Goal: Task Accomplishment & Management: Complete application form

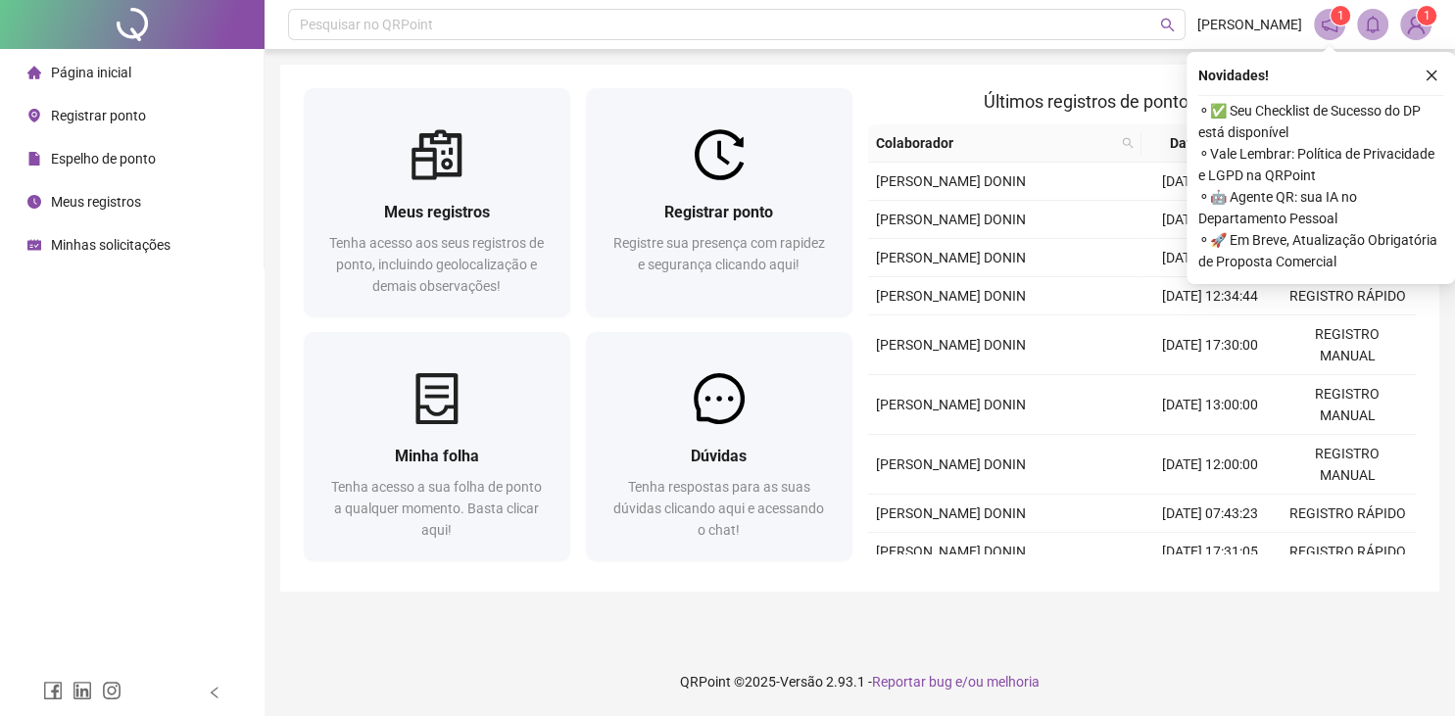
click at [453, 236] on span "Tenha acesso aos seus registros de ponto, incluindo geolocalização e demais obs…" at bounding box center [436, 264] width 215 height 59
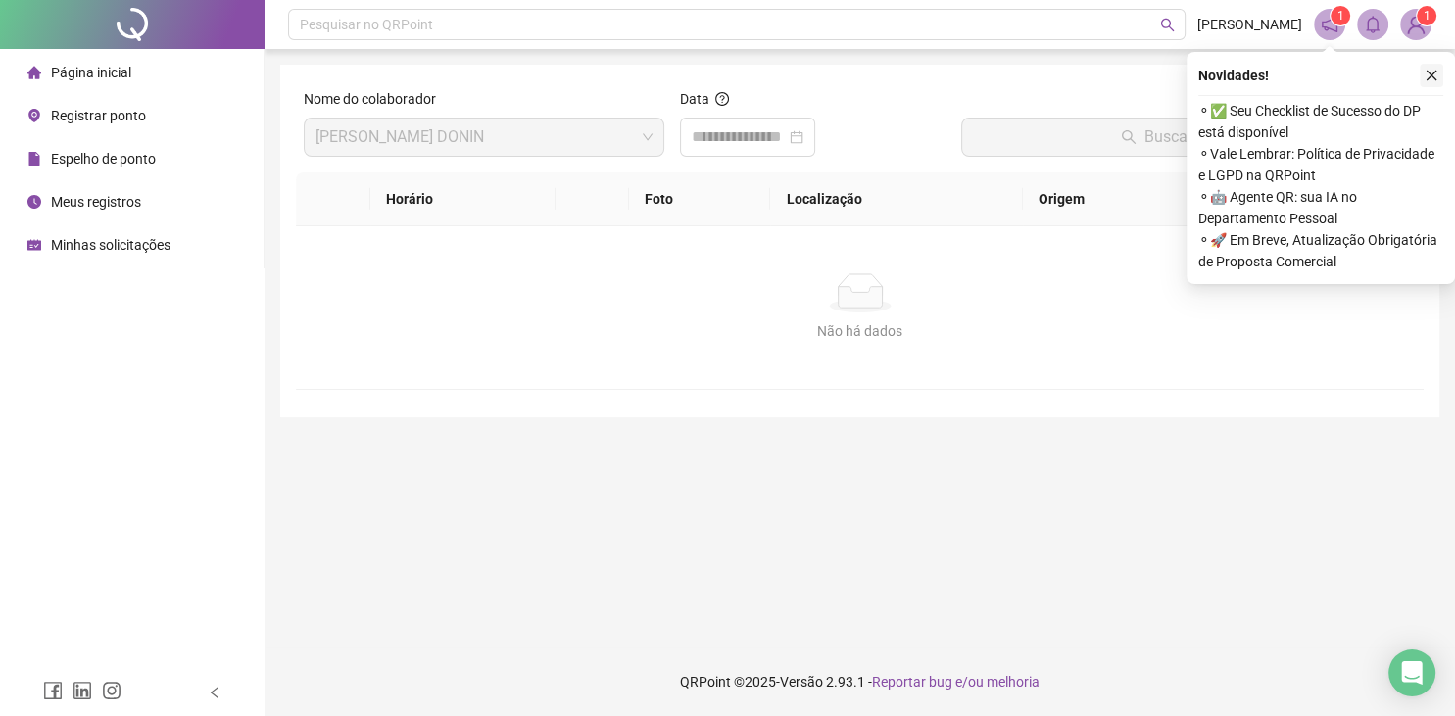
click at [1430, 75] on icon "close" at bounding box center [1431, 76] width 14 height 14
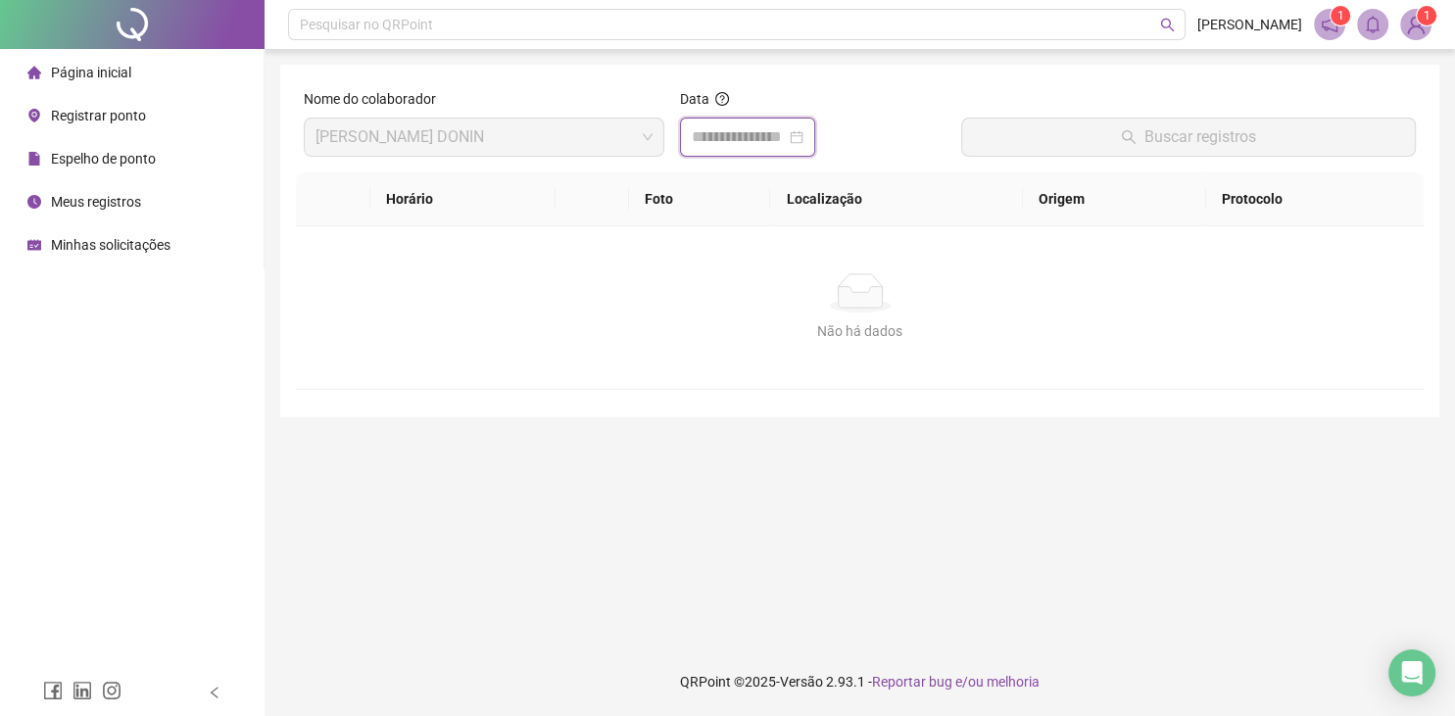
click at [786, 139] on input at bounding box center [739, 137] width 94 height 24
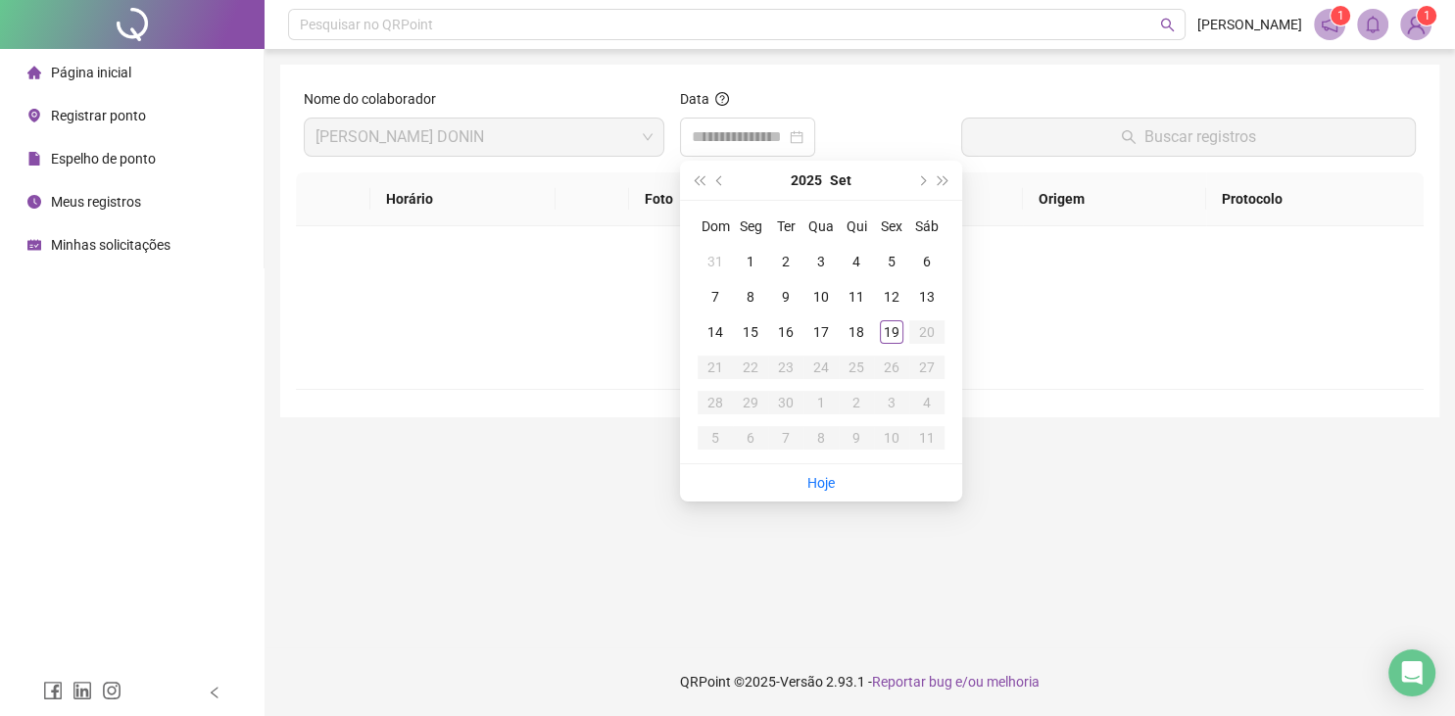
click at [123, 165] on span "Espelho de ponto" at bounding box center [103, 159] width 105 height 16
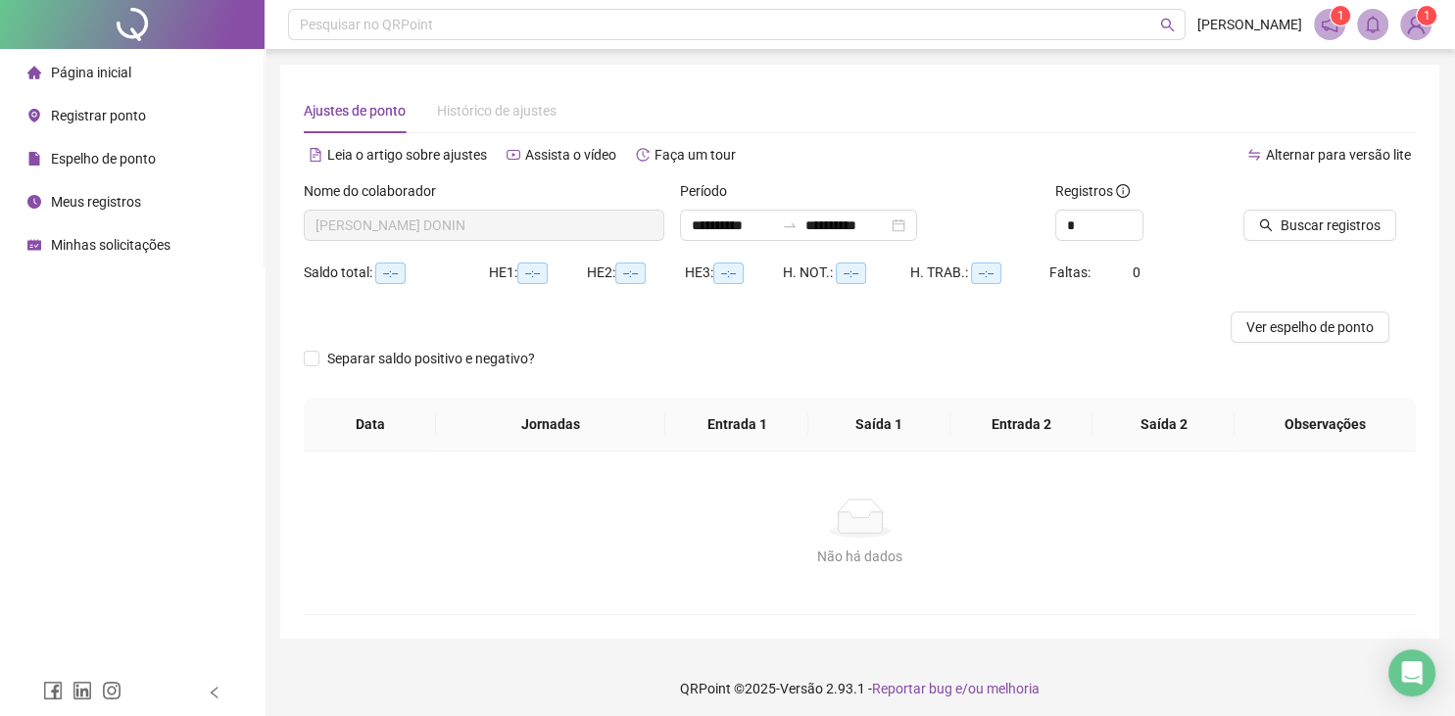
type input "**********"
click at [1303, 229] on span "Buscar registros" at bounding box center [1330, 226] width 100 height 22
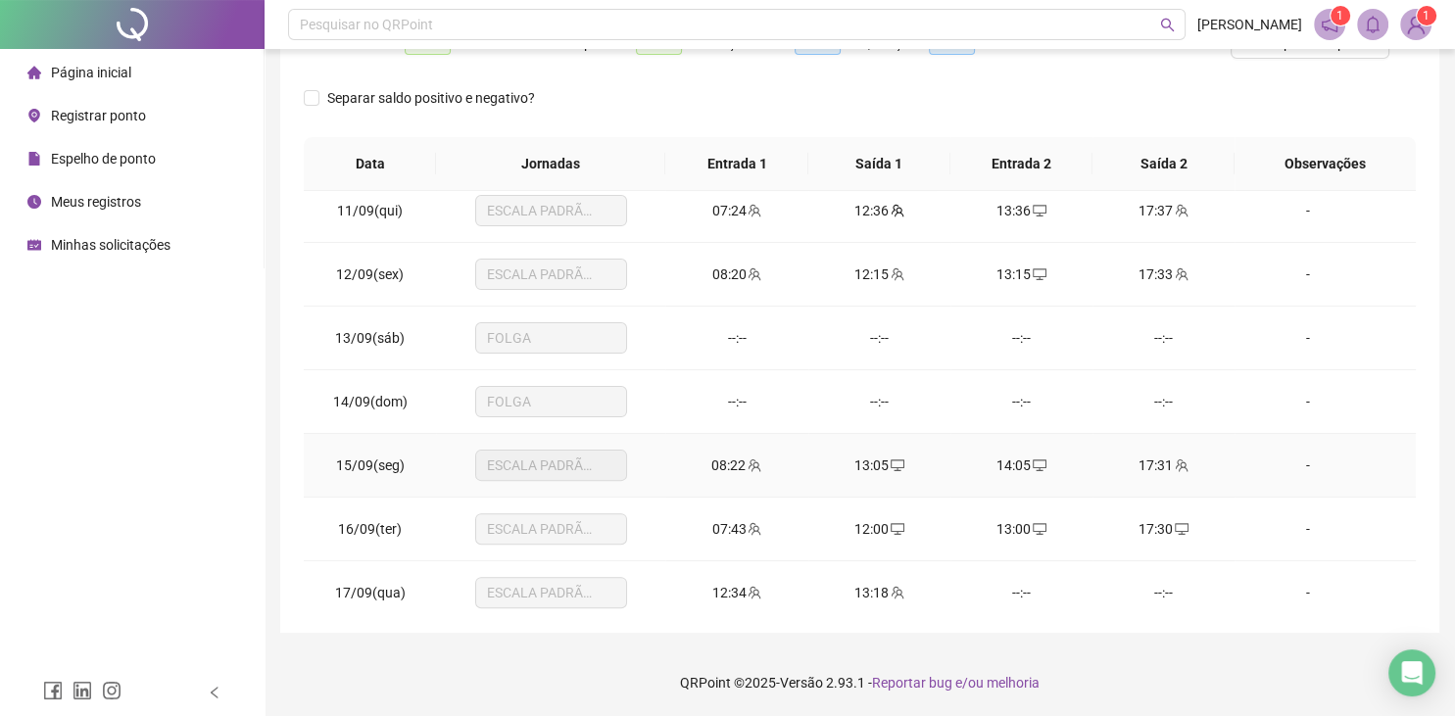
scroll to position [724, 0]
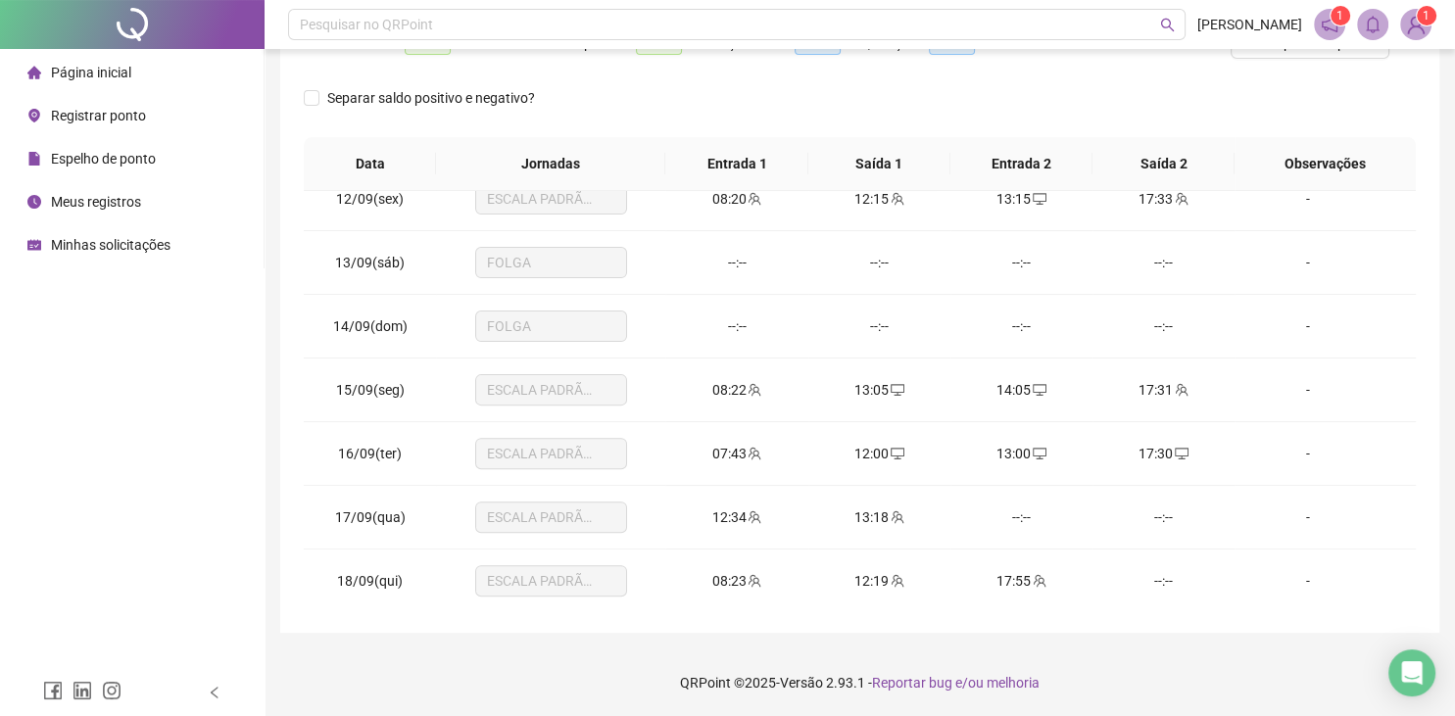
click at [98, 122] on span "Registrar ponto" at bounding box center [98, 116] width 95 height 16
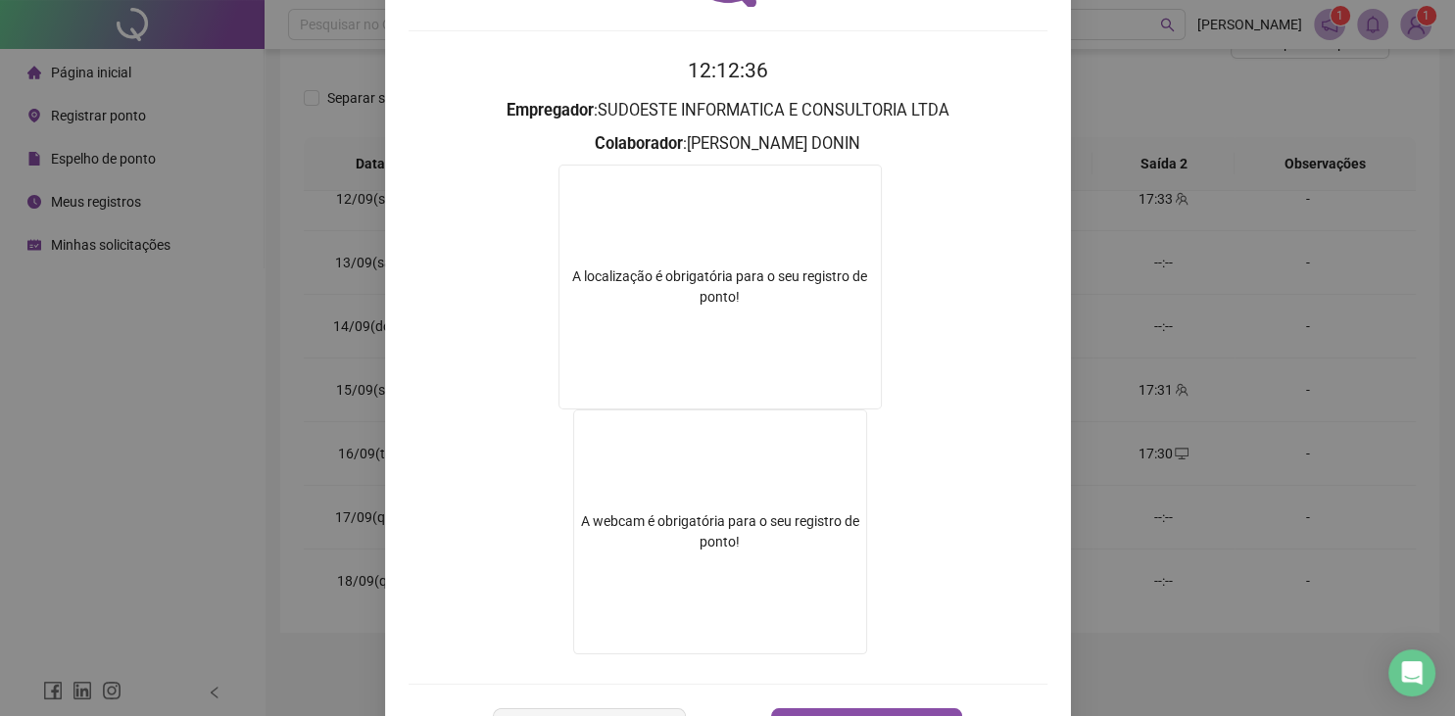
scroll to position [227, 0]
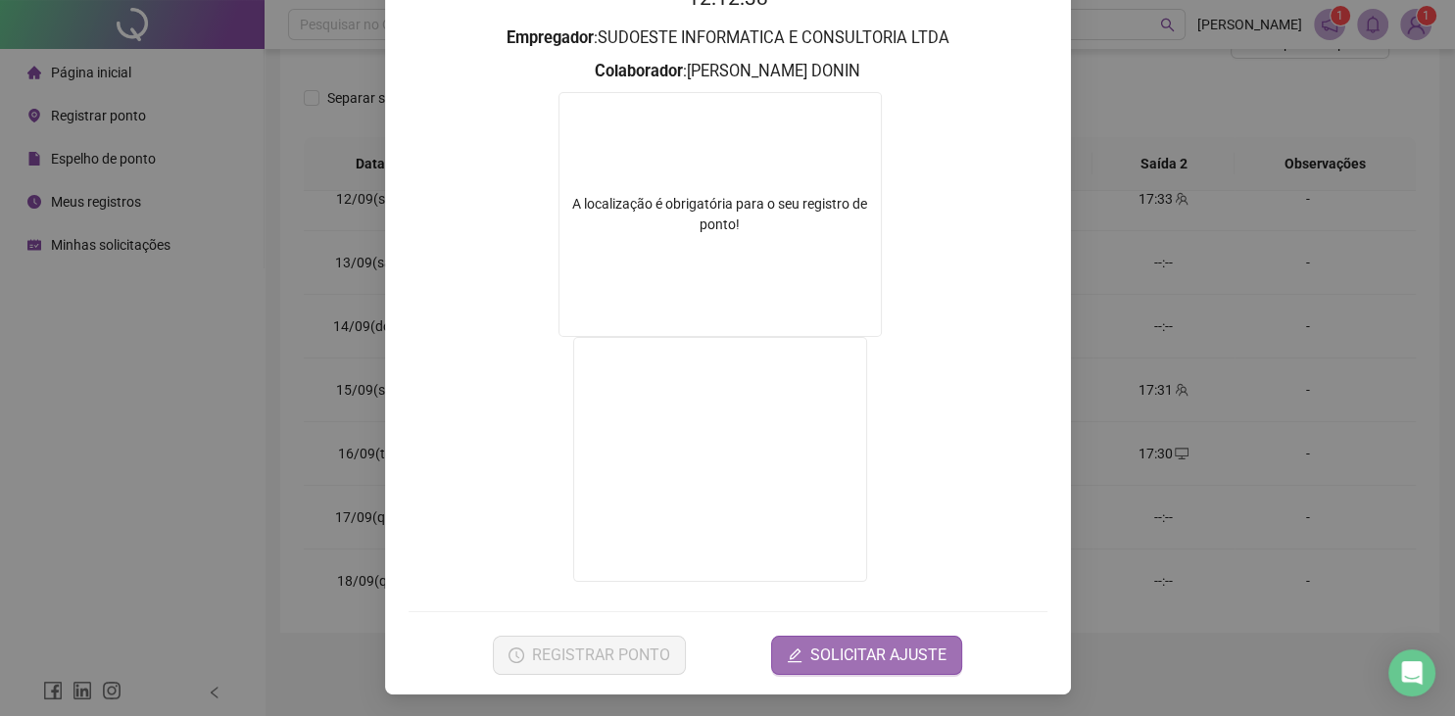
click at [889, 665] on span "SOLICITAR AJUSTE" at bounding box center [878, 656] width 136 height 24
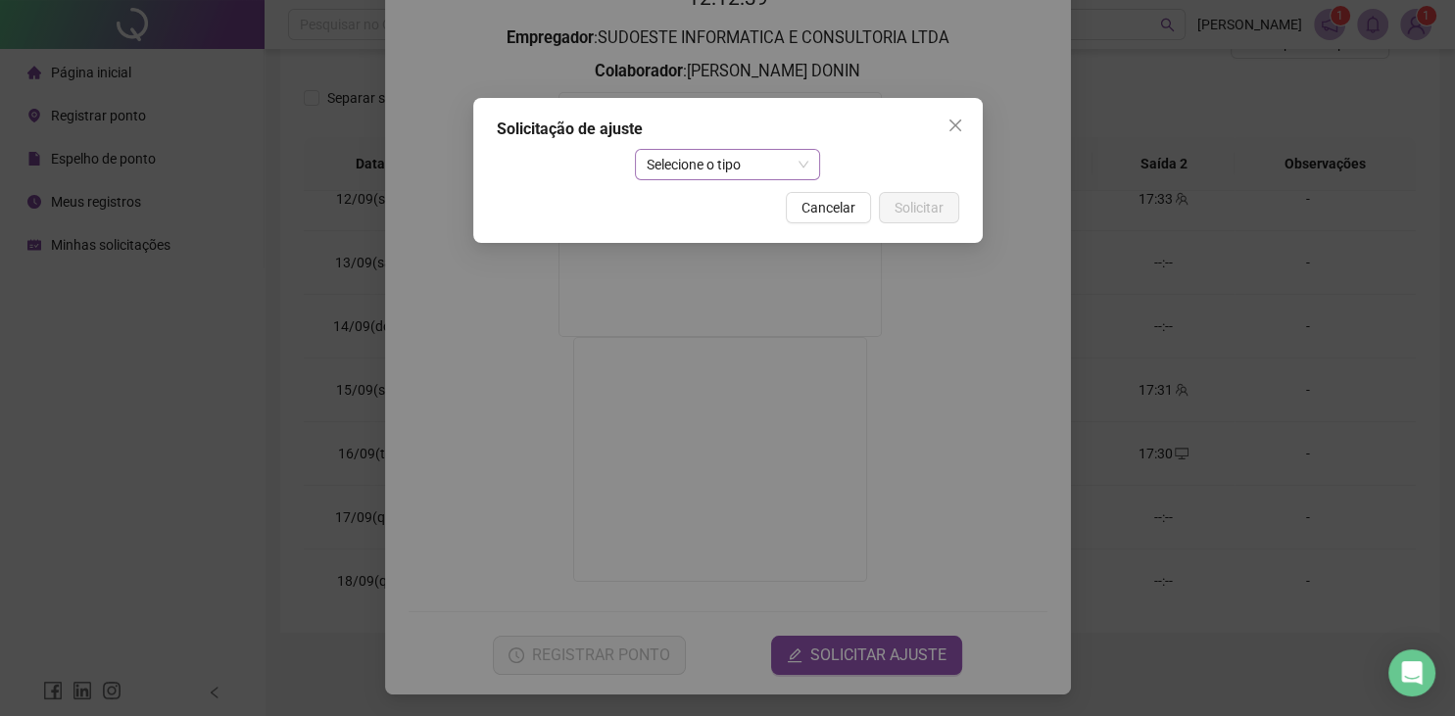
click at [721, 154] on span "Selecione o tipo" at bounding box center [727, 164] width 162 height 29
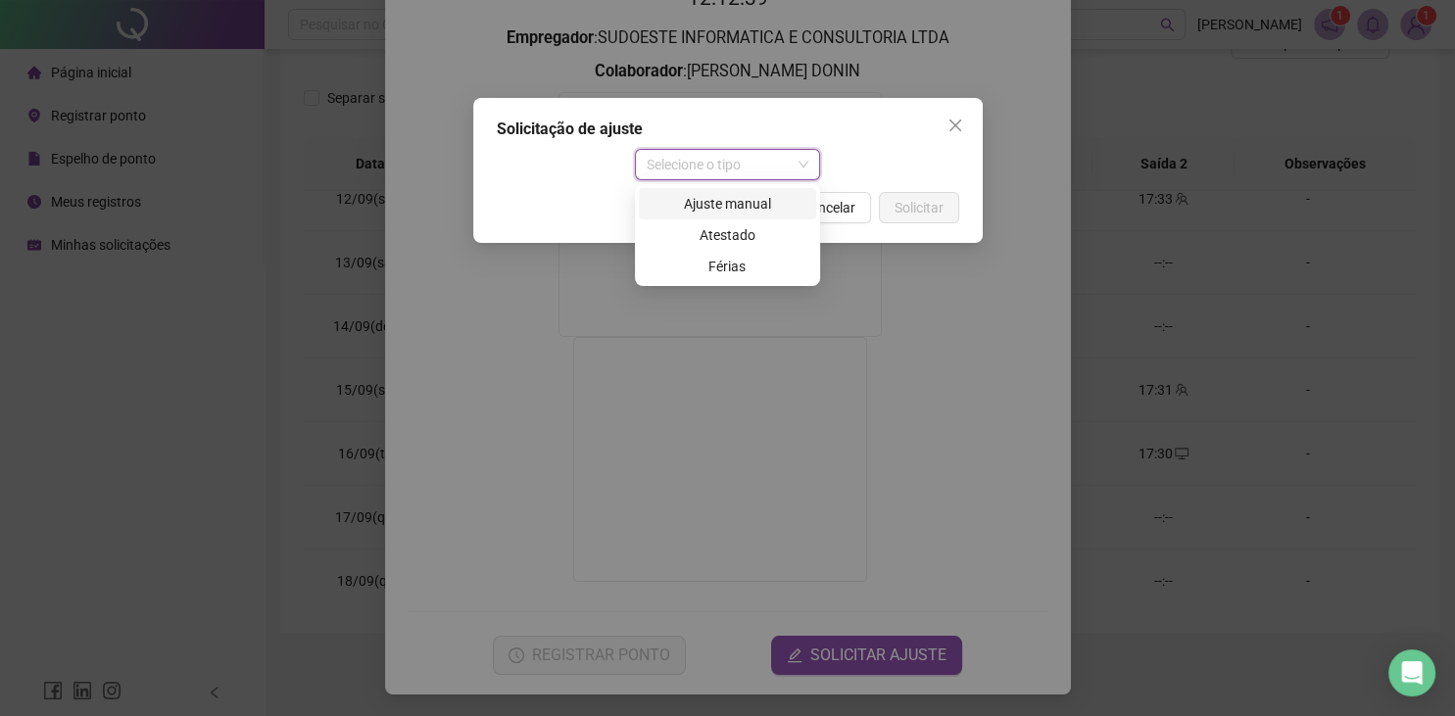
click at [707, 201] on div "Ajuste manual" at bounding box center [727, 204] width 154 height 22
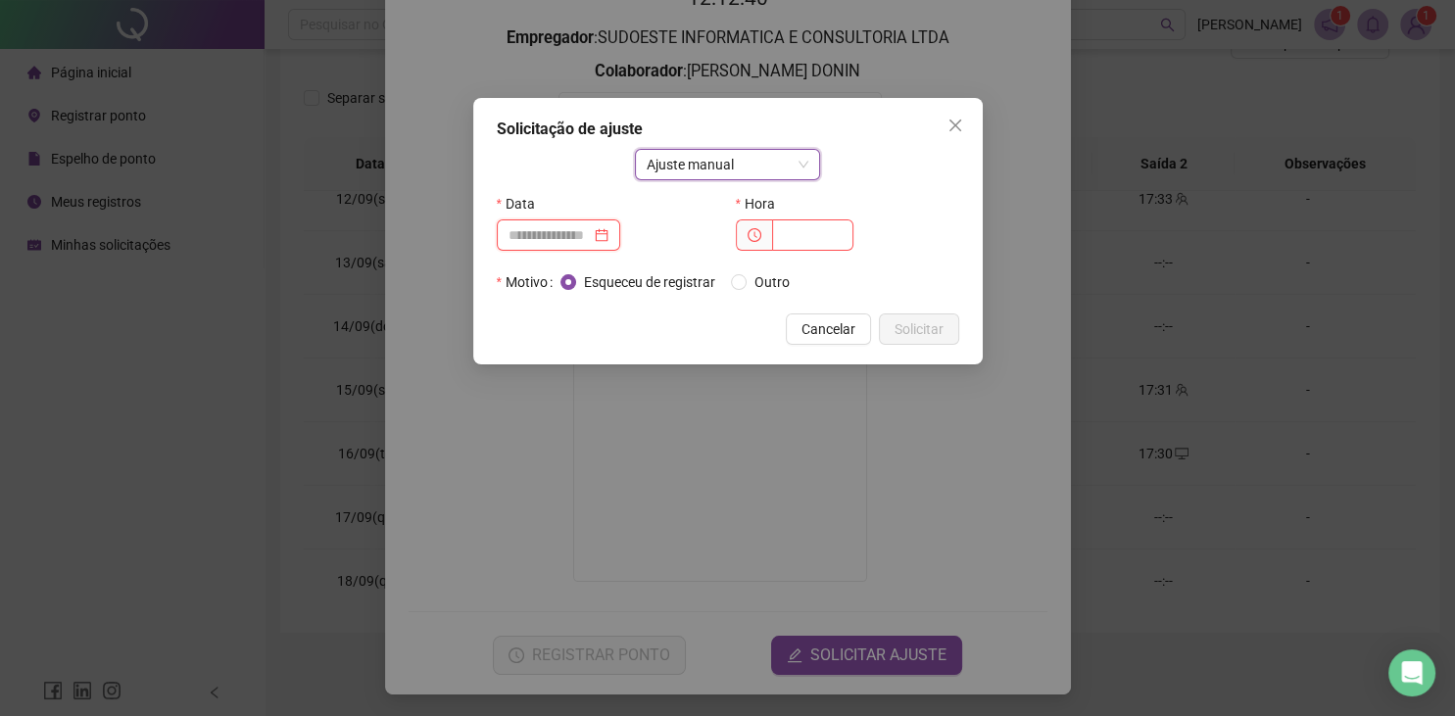
click at [591, 234] on input at bounding box center [549, 235] width 82 height 22
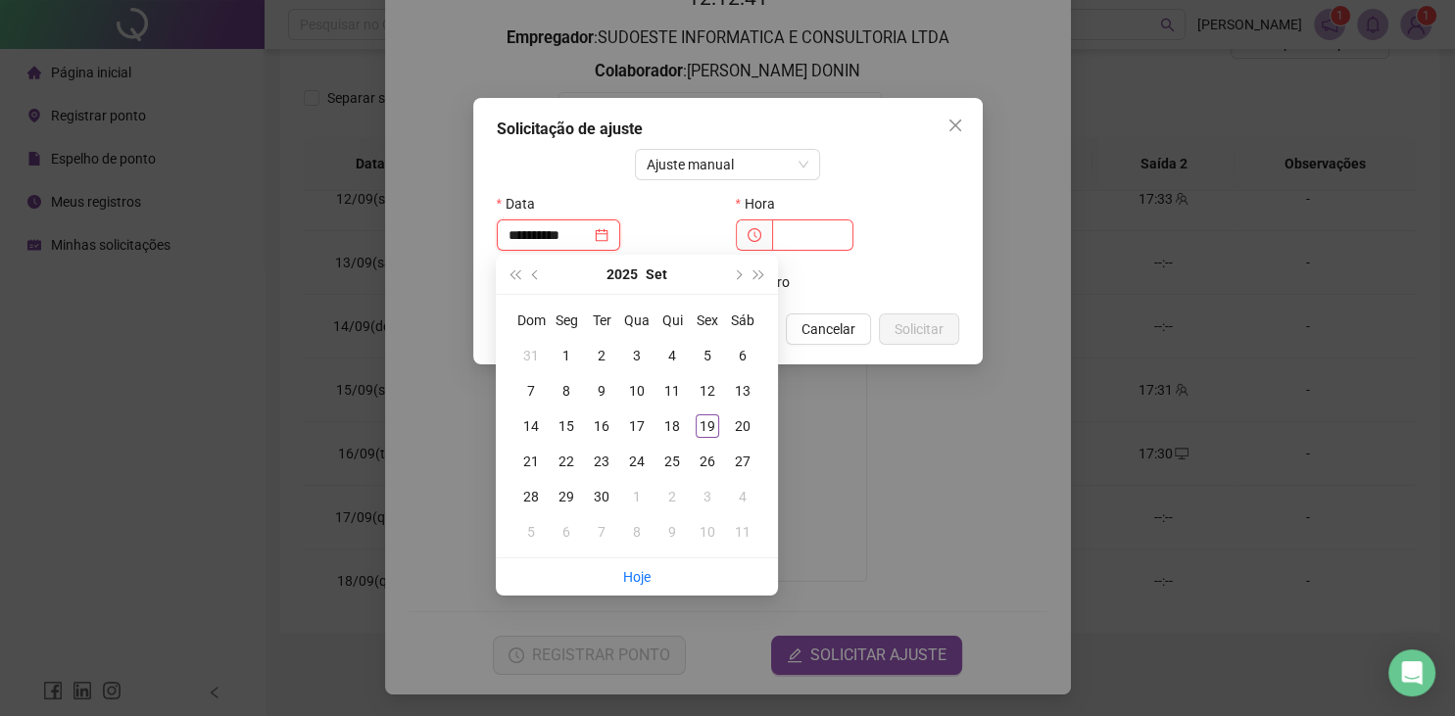
type input "**********"
click at [634, 426] on div "17" at bounding box center [637, 426] width 24 height 24
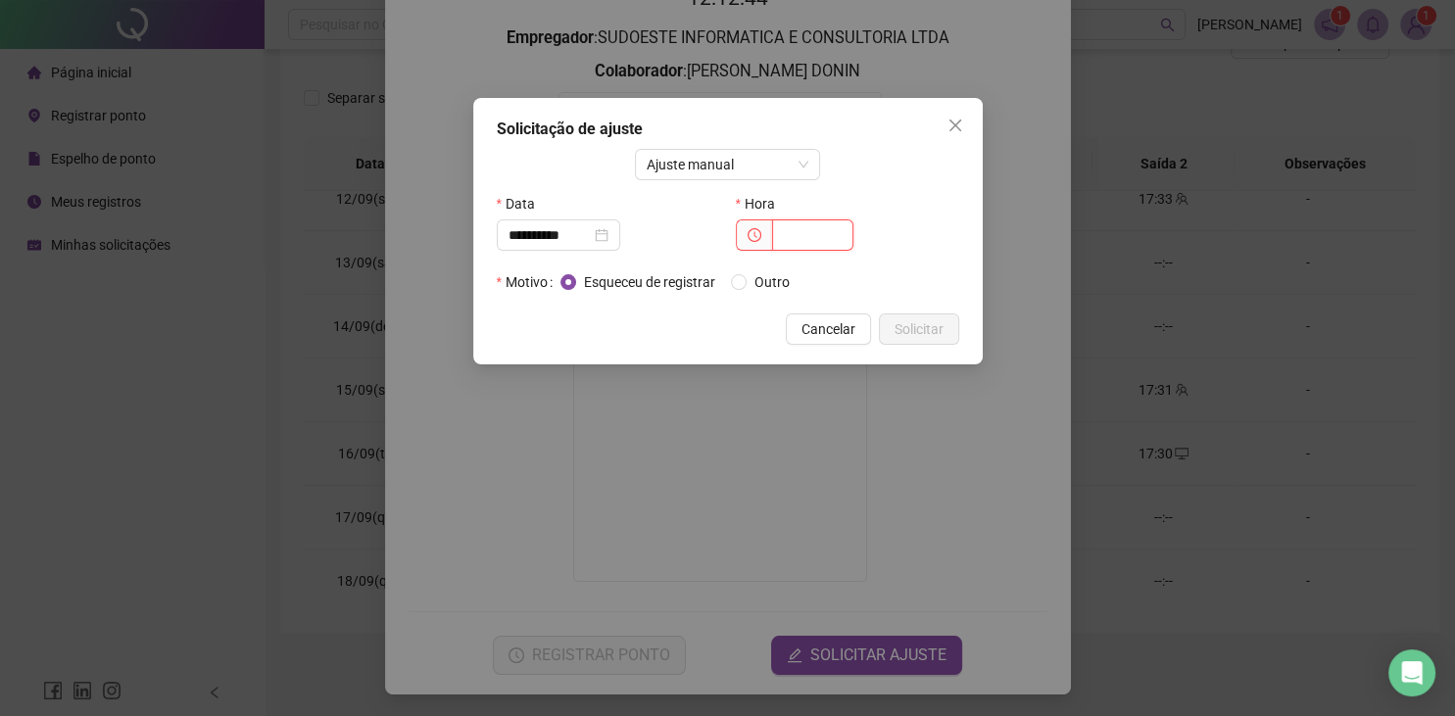
click at [799, 220] on input "text" at bounding box center [812, 234] width 81 height 31
type input "*****"
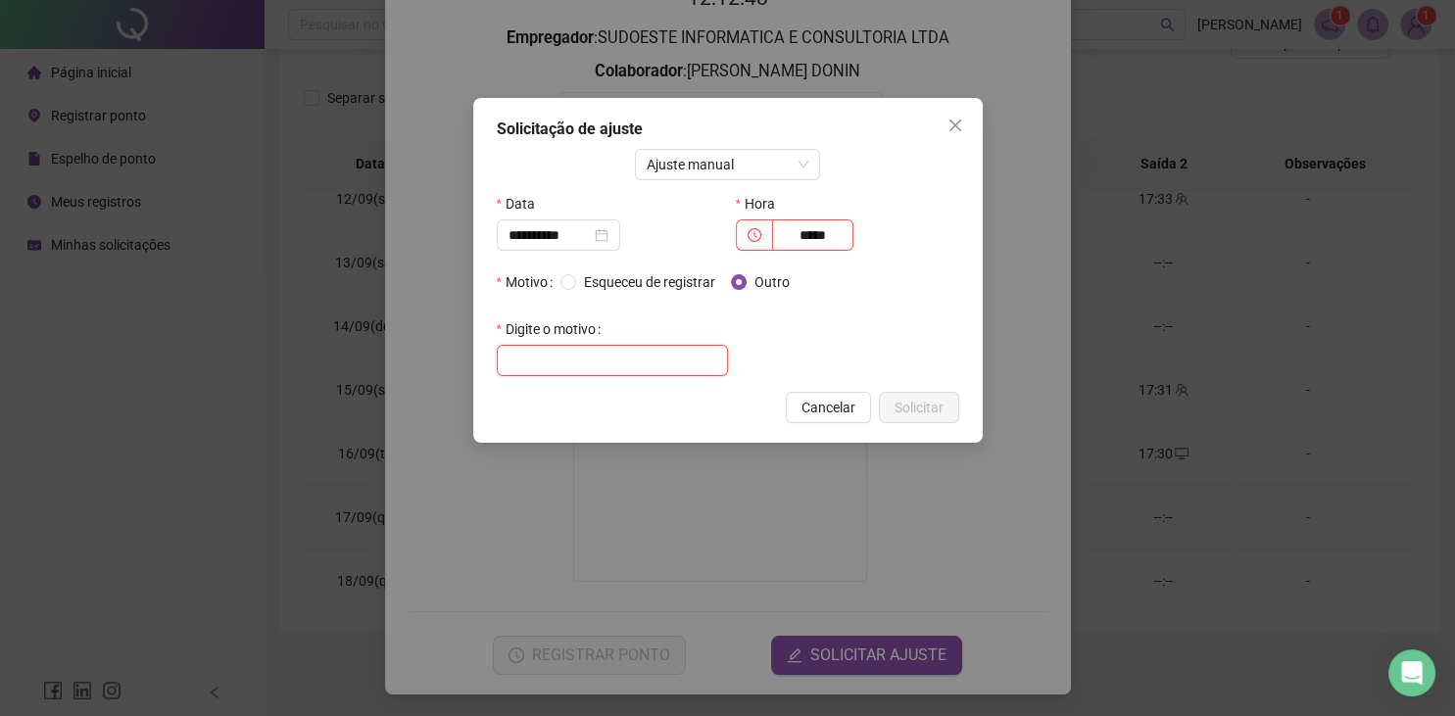
click at [618, 357] on input "text" at bounding box center [612, 360] width 231 height 31
type input "*******"
click at [915, 413] on span "Solicitar" at bounding box center [918, 408] width 49 height 22
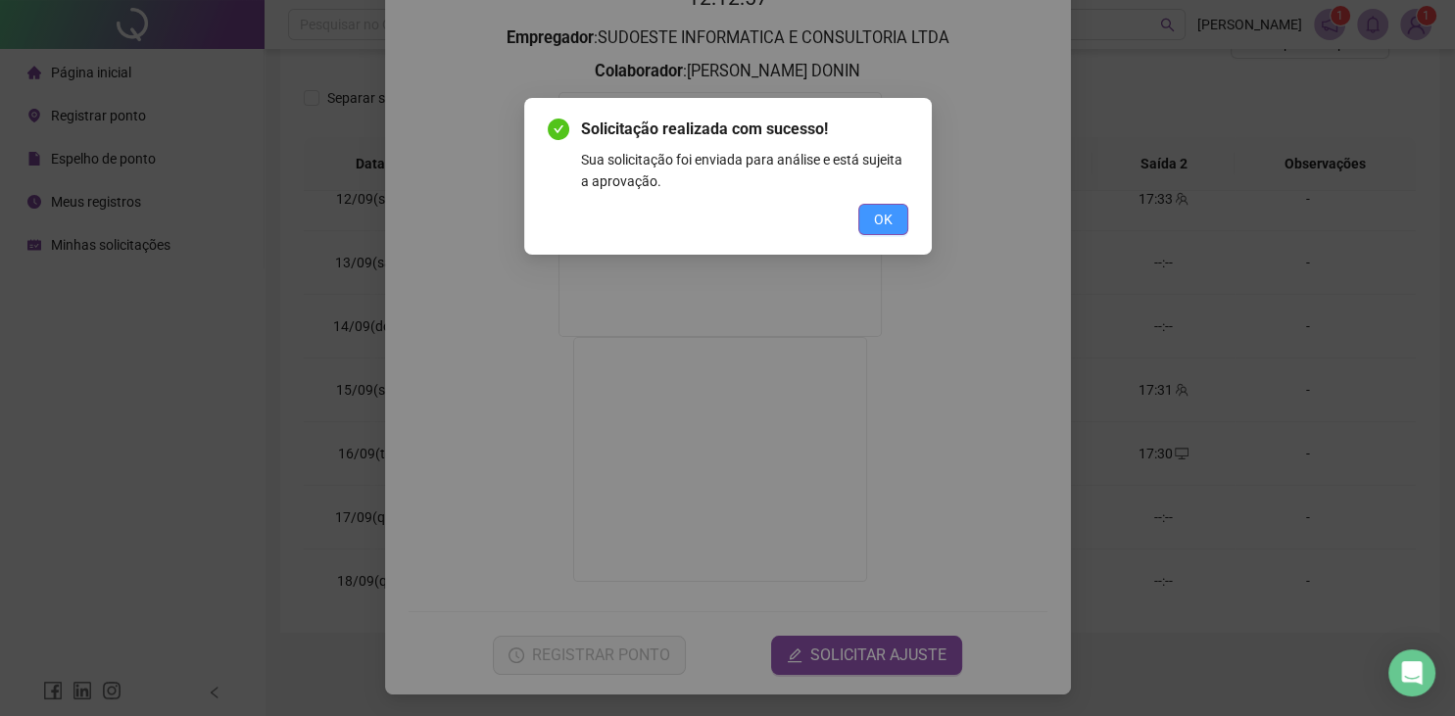
click at [896, 220] on button "OK" at bounding box center [883, 219] width 50 height 31
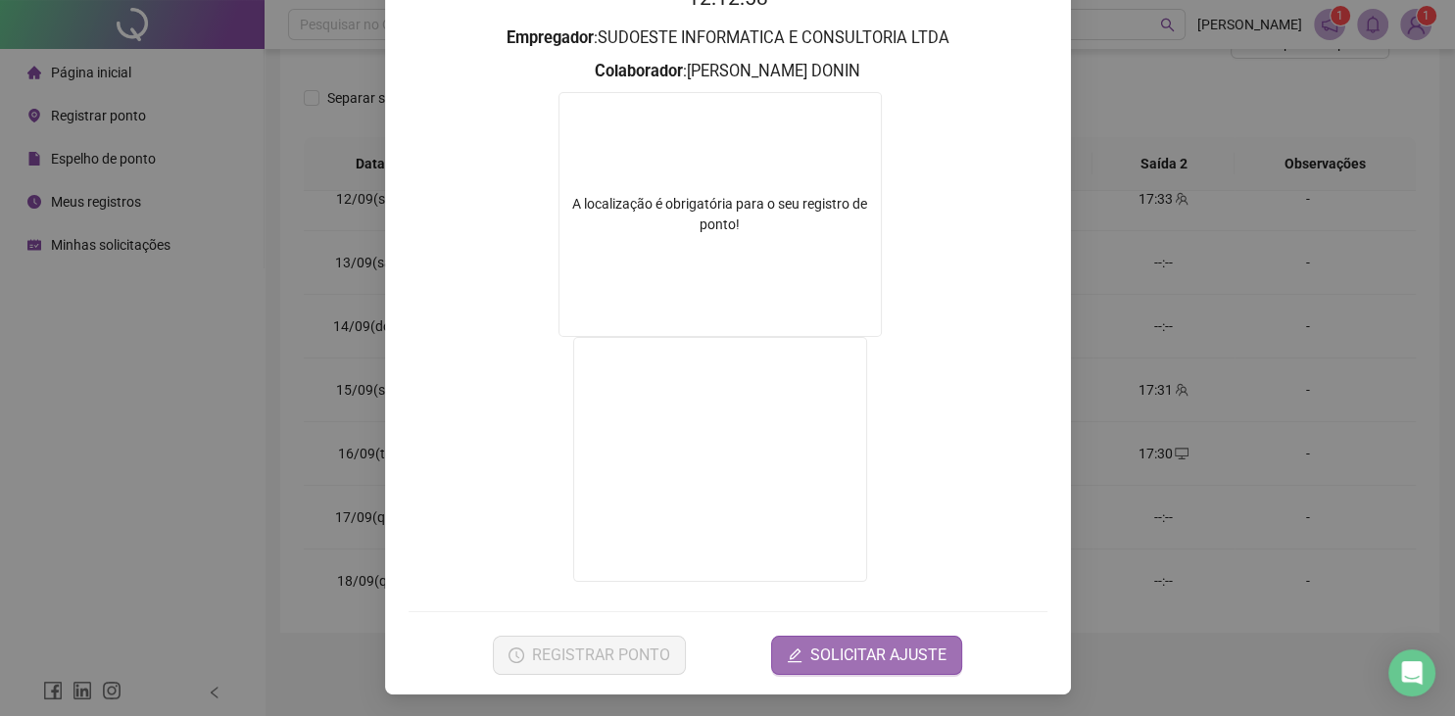
click at [901, 653] on span "SOLICITAR AJUSTE" at bounding box center [878, 656] width 136 height 24
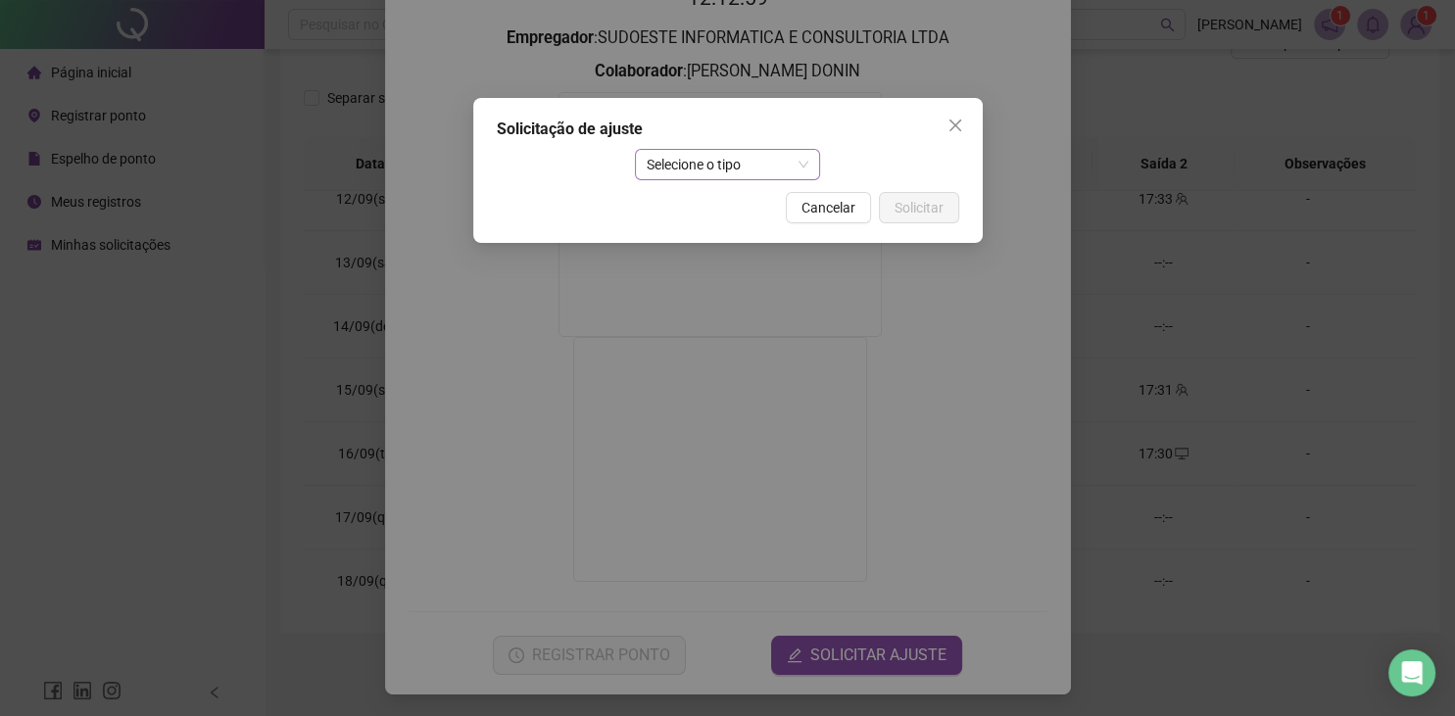
click at [664, 175] on span "Selecione o tipo" at bounding box center [727, 164] width 162 height 29
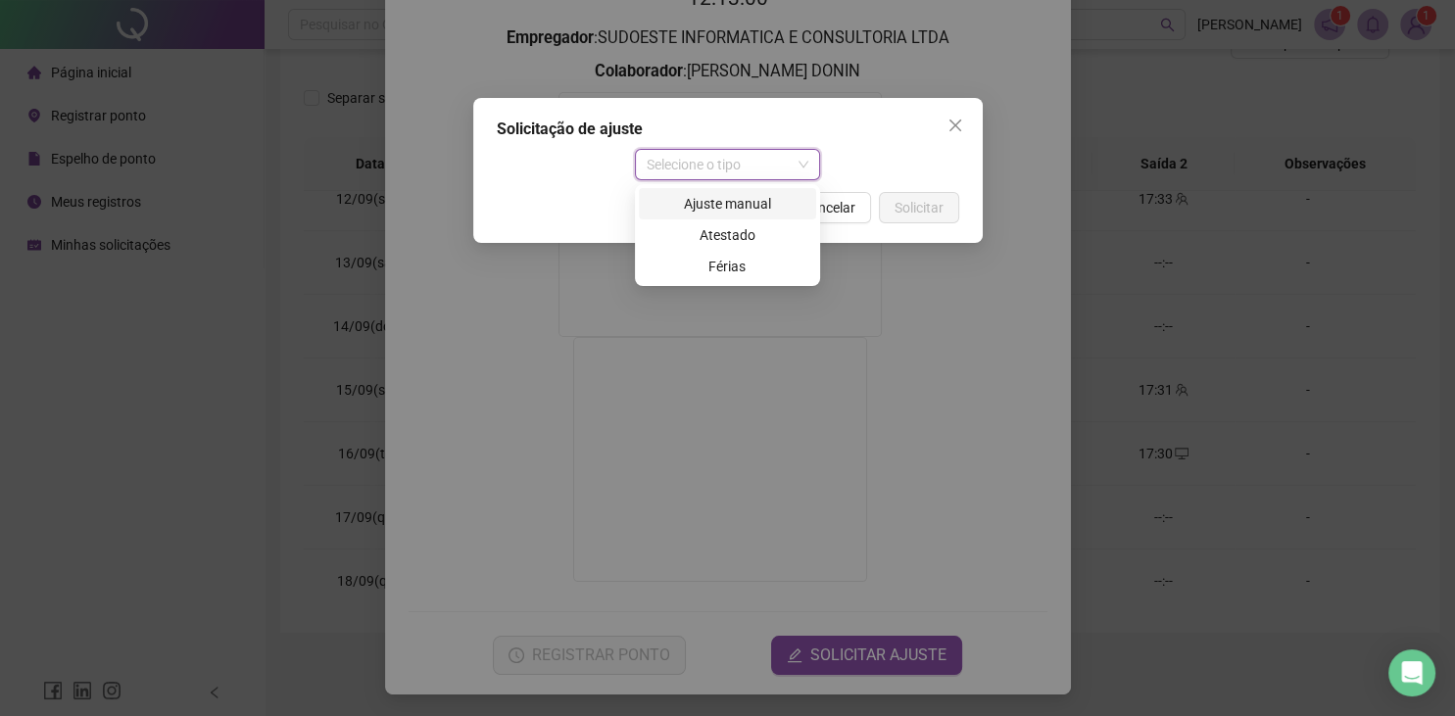
click at [673, 208] on div "Ajuste manual" at bounding box center [727, 204] width 154 height 22
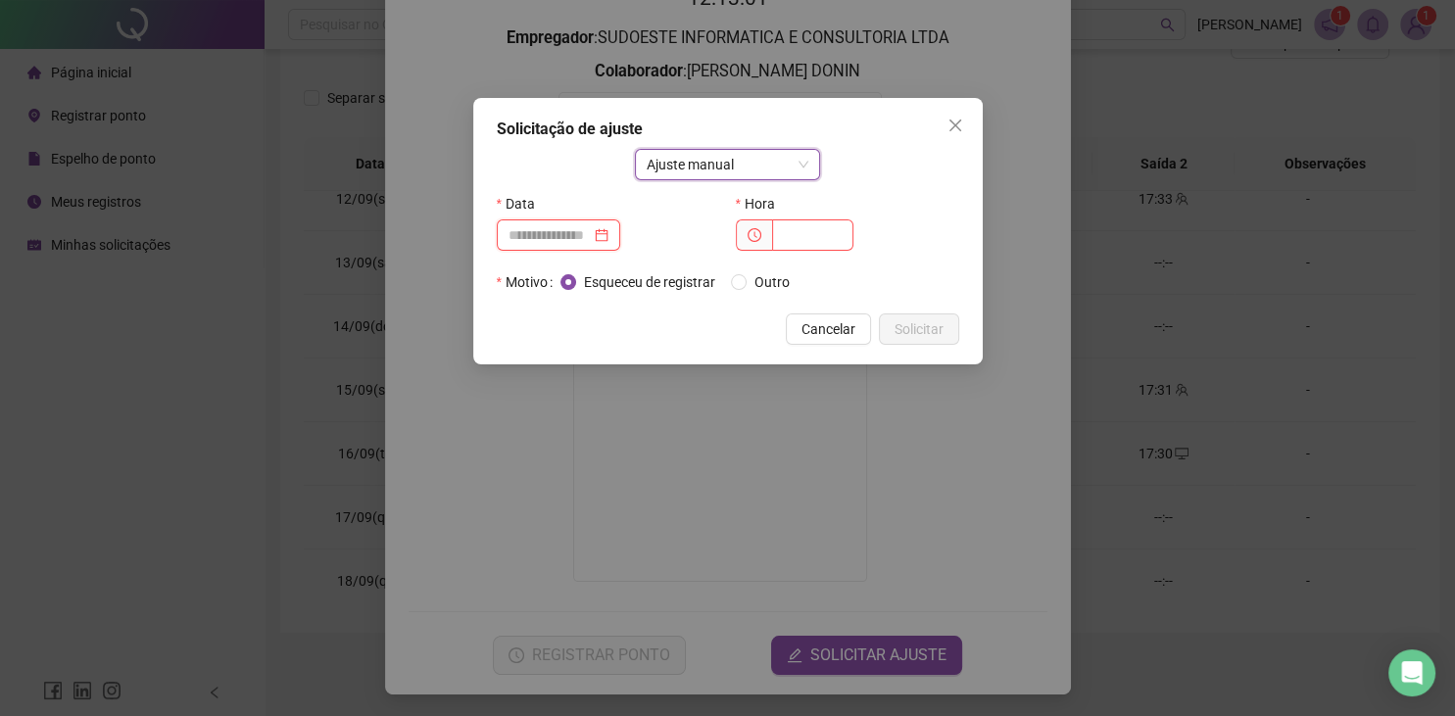
click at [585, 235] on input at bounding box center [549, 235] width 82 height 22
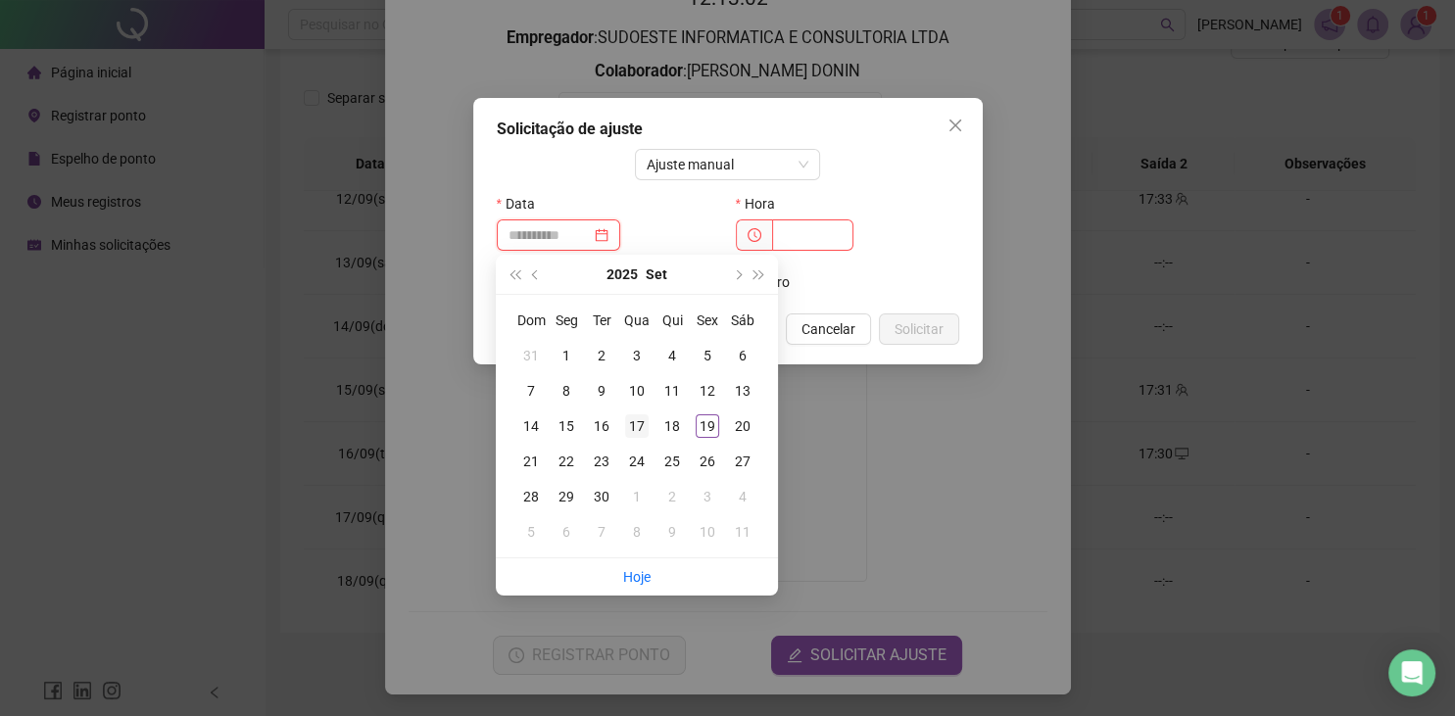
type input "**********"
drag, startPoint x: 637, startPoint y: 429, endPoint x: 666, endPoint y: 407, distance: 37.0
click at [637, 429] on div "17" at bounding box center [637, 426] width 24 height 24
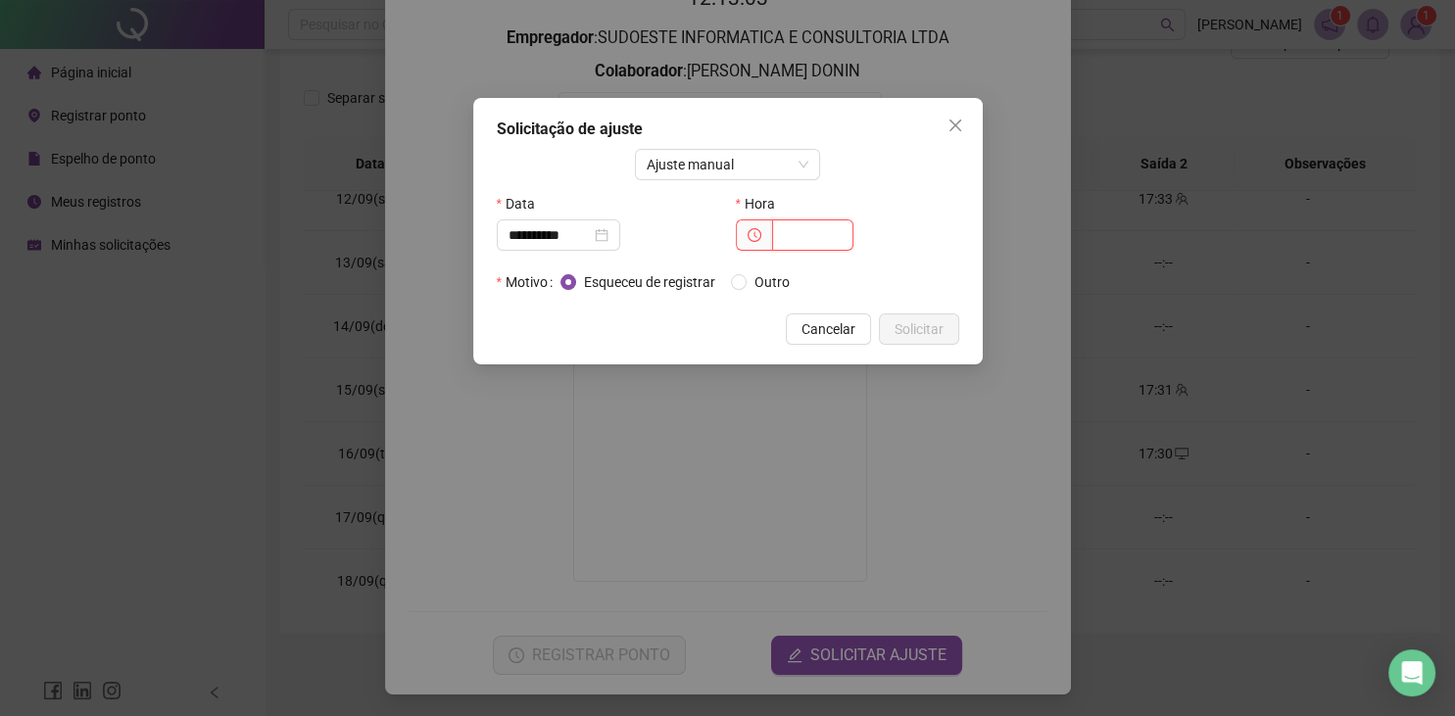
click at [828, 239] on input "text" at bounding box center [812, 234] width 81 height 31
type input "*****"
click at [763, 291] on span "Outro" at bounding box center [771, 282] width 51 height 22
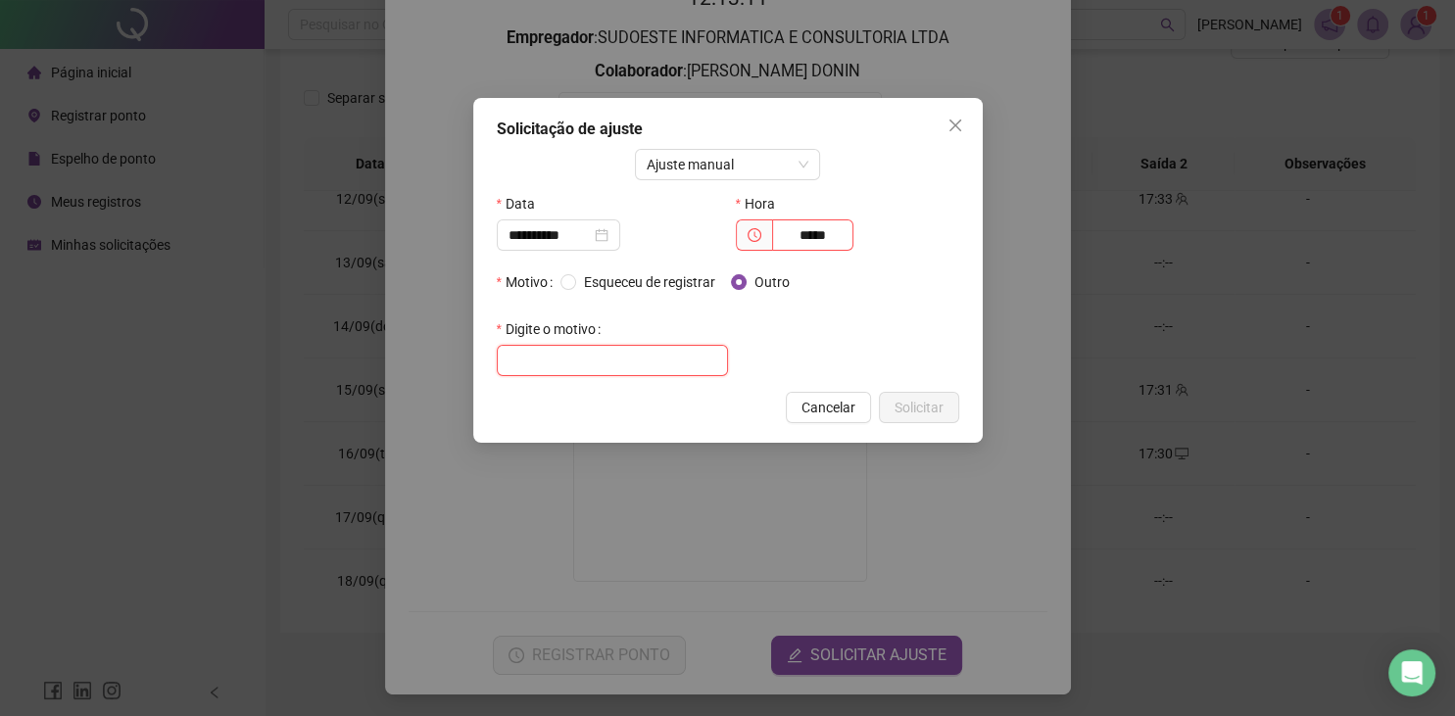
click at [652, 359] on input "text" at bounding box center [612, 360] width 231 height 31
type input "*******"
click at [936, 401] on span "Solicitar" at bounding box center [918, 408] width 49 height 22
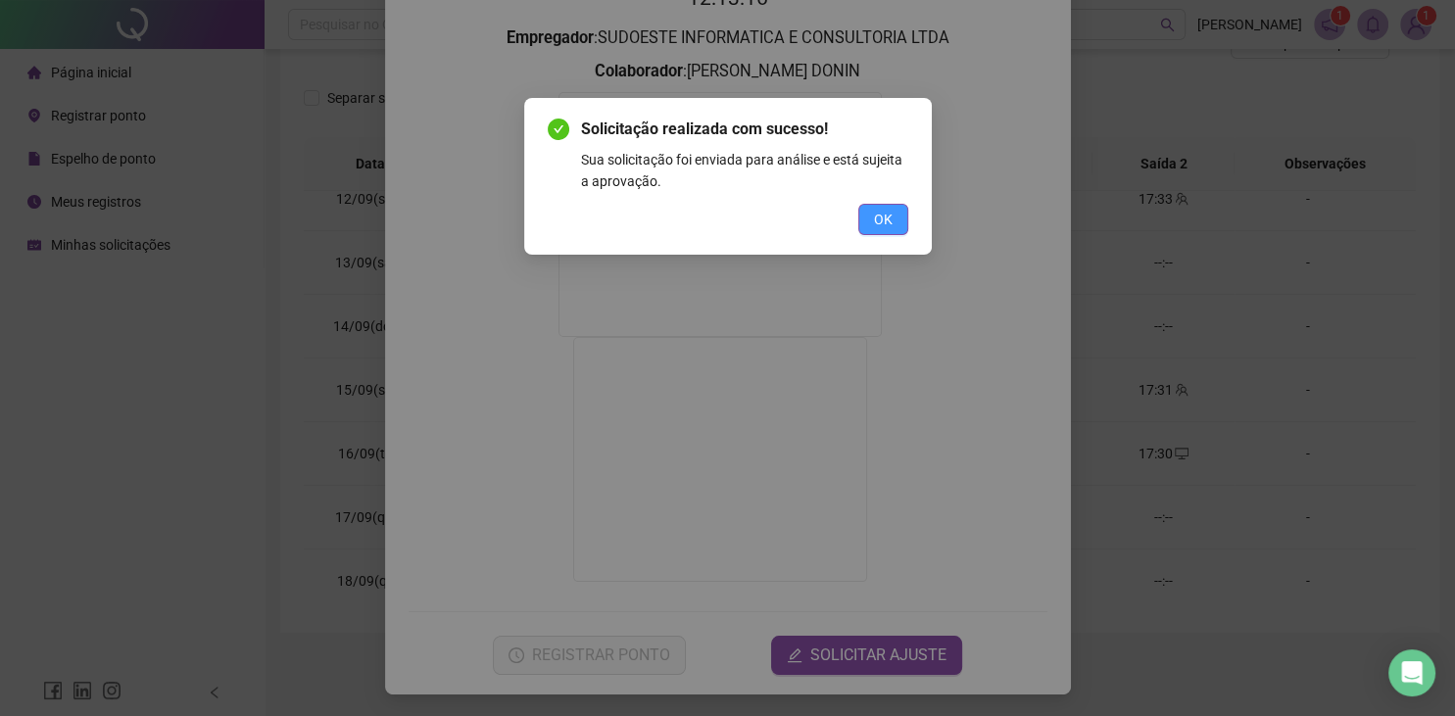
click at [904, 222] on button "OK" at bounding box center [883, 219] width 50 height 31
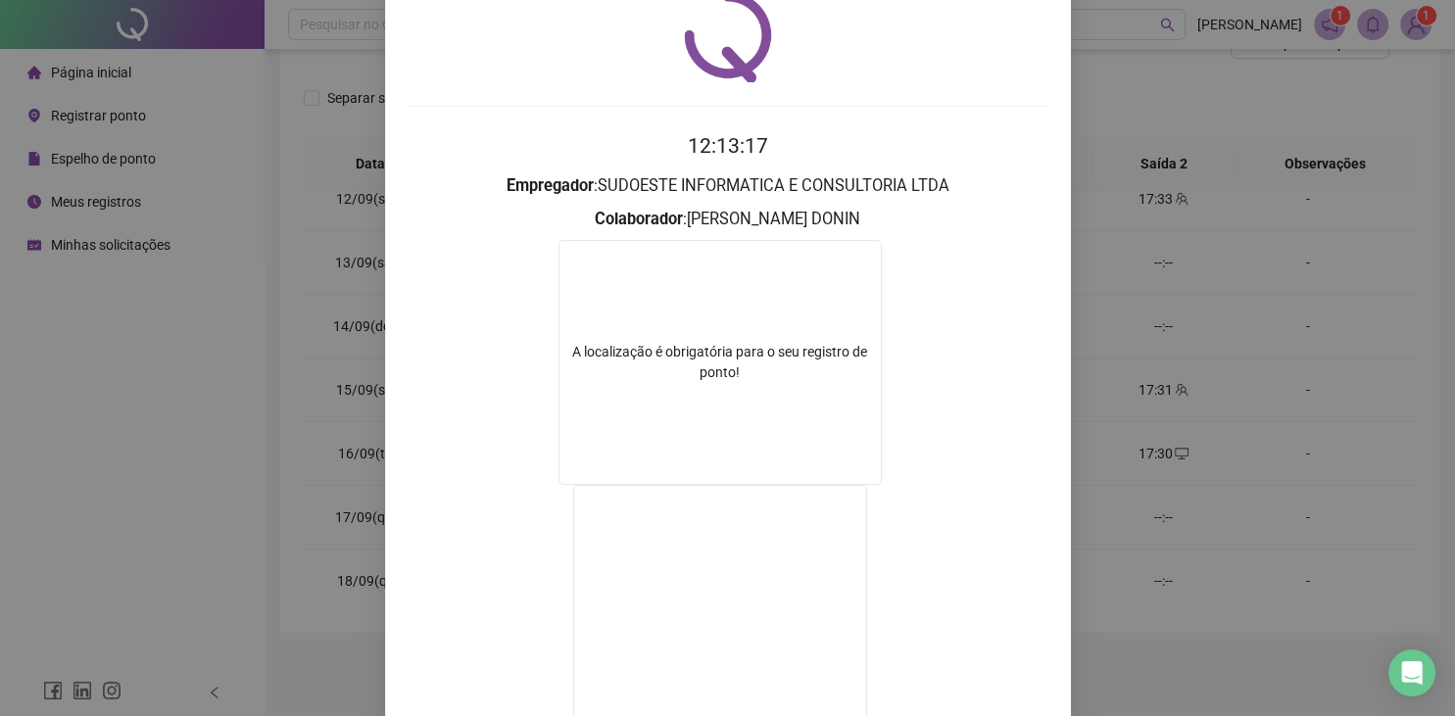
scroll to position [0, 0]
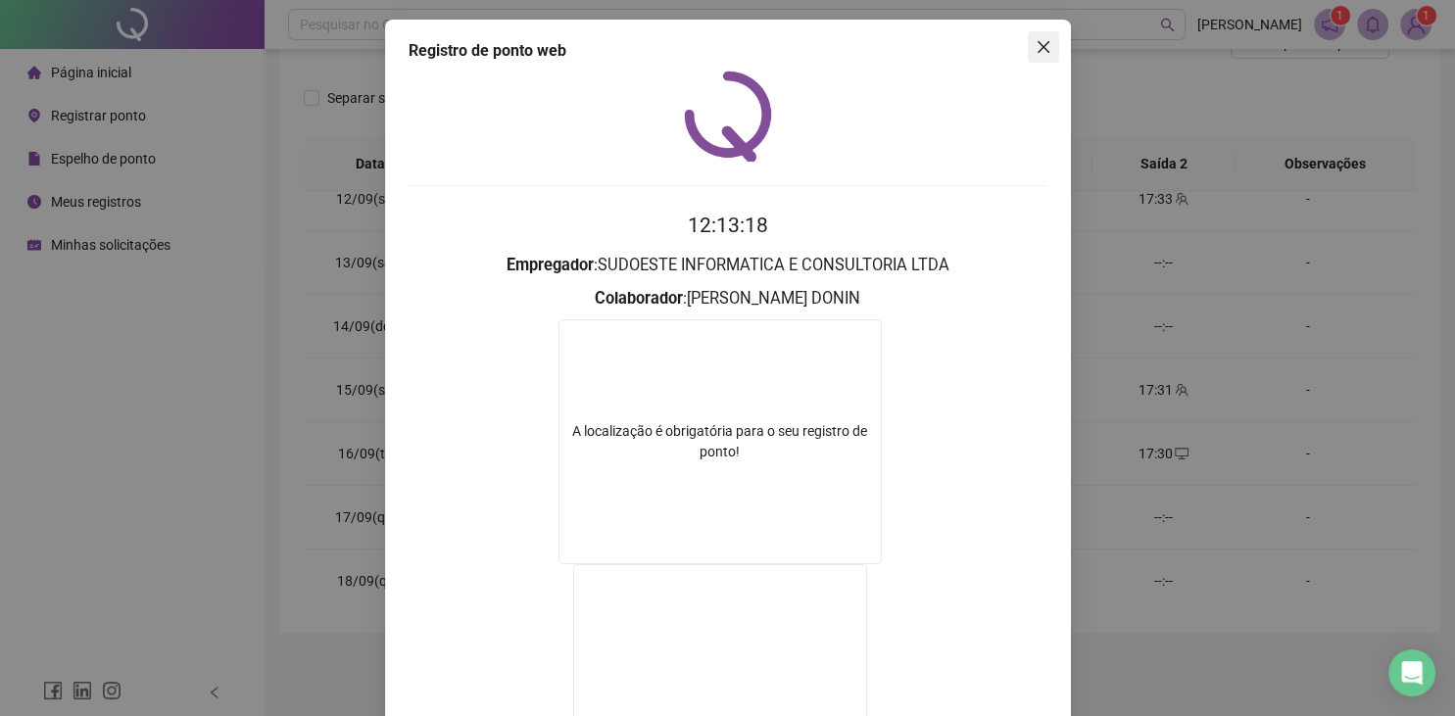
click at [1048, 46] on icon "close" at bounding box center [1043, 47] width 16 height 16
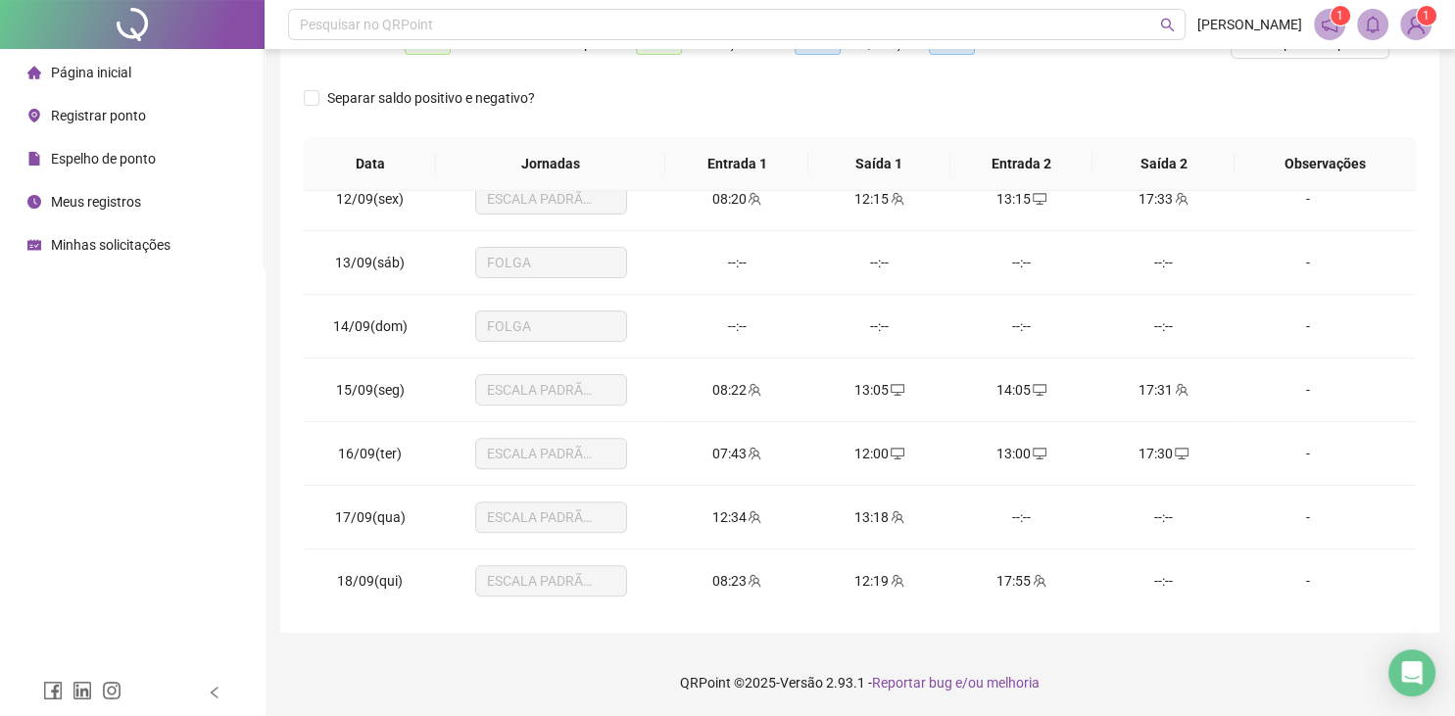
click at [116, 113] on span "Registrar ponto" at bounding box center [98, 116] width 95 height 16
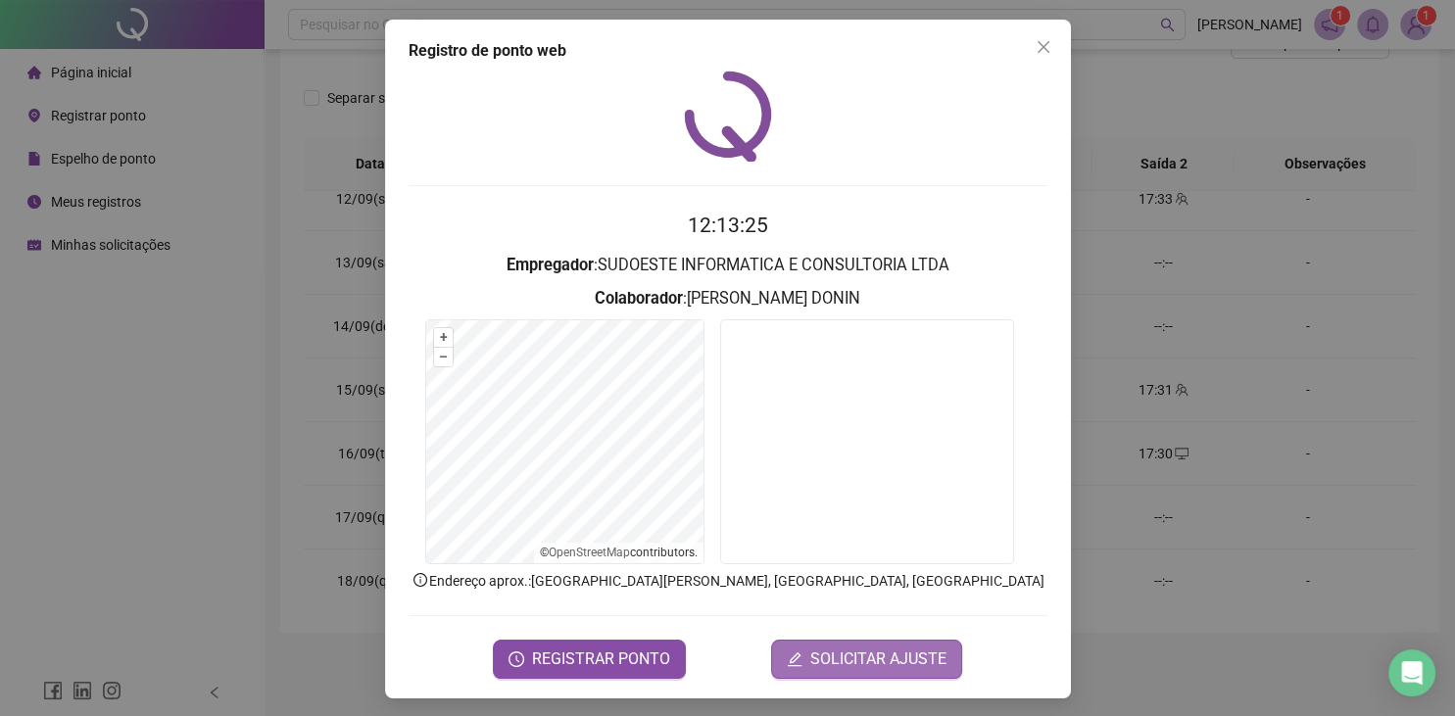
click at [833, 657] on span "SOLICITAR AJUSTE" at bounding box center [878, 659] width 136 height 24
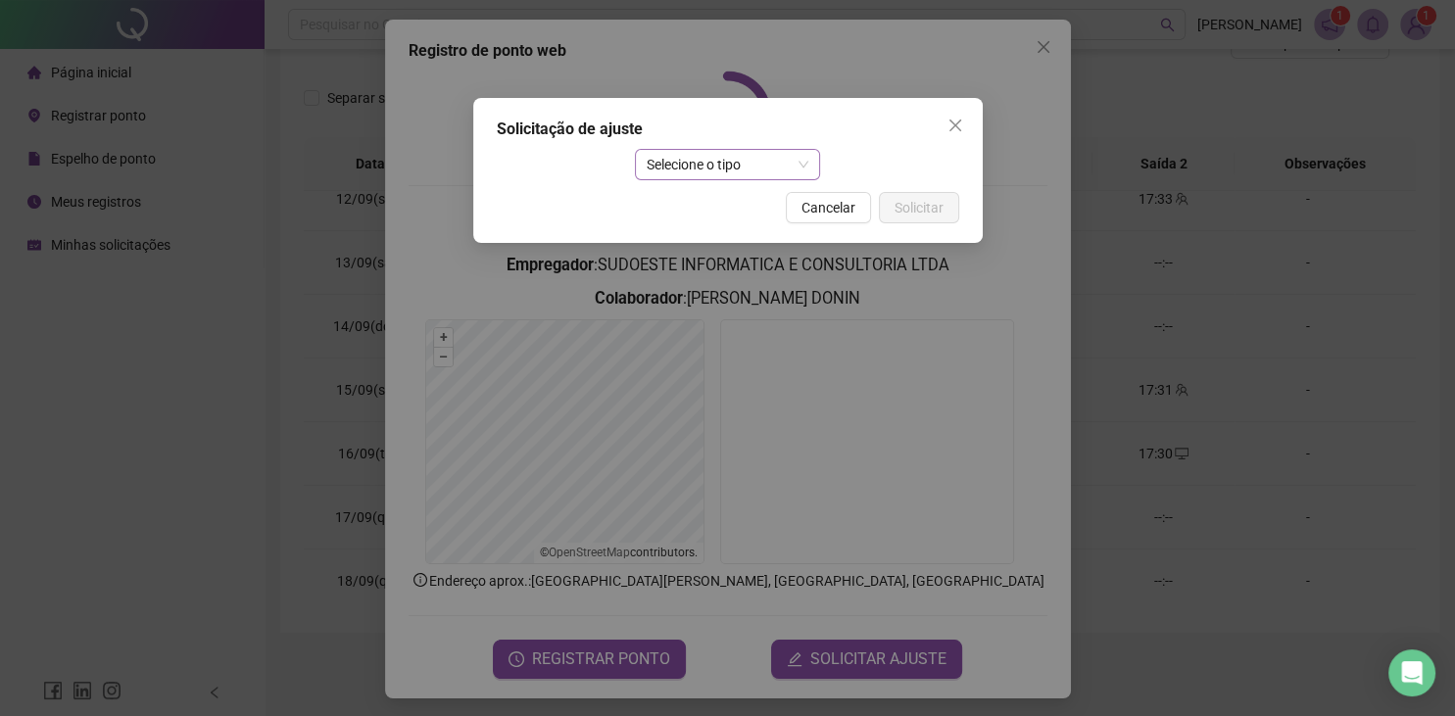
click at [689, 168] on span "Selecione o tipo" at bounding box center [727, 164] width 162 height 29
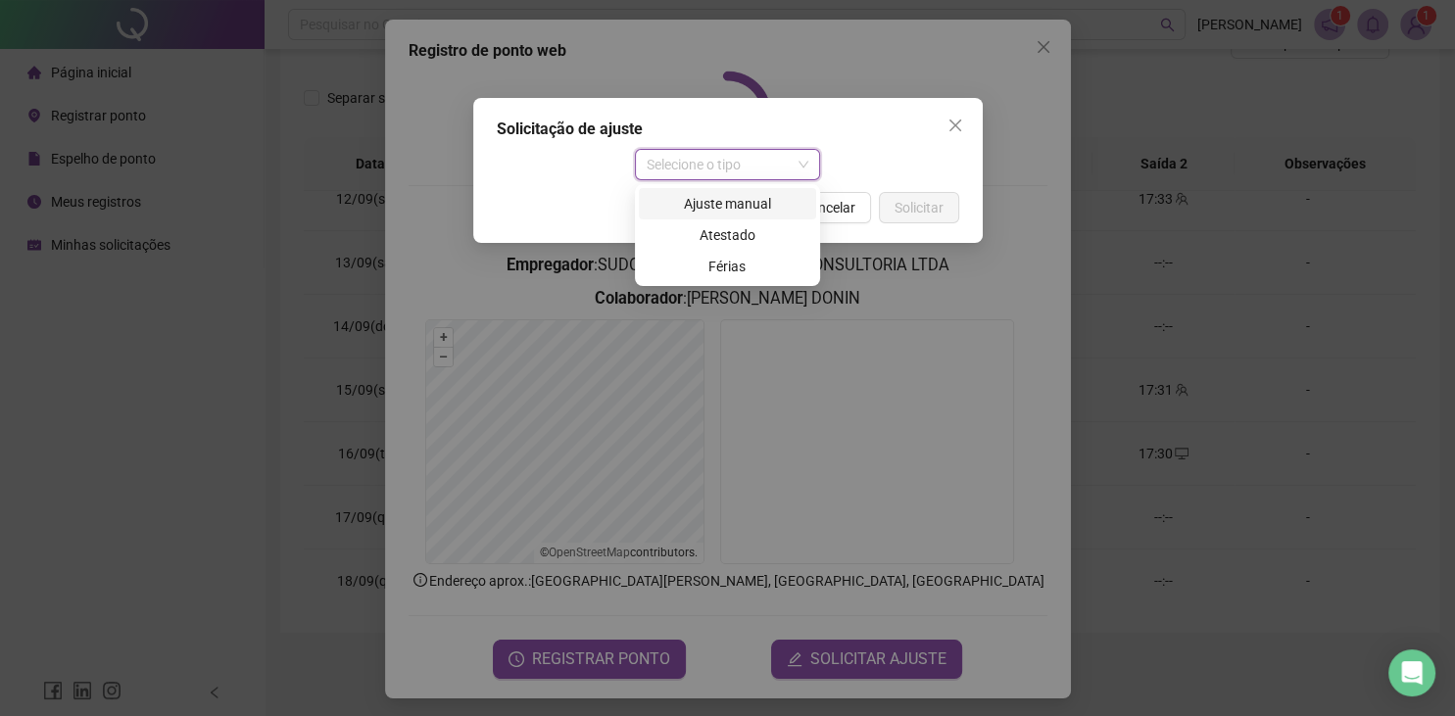
click at [748, 202] on div "Ajuste manual" at bounding box center [727, 204] width 154 height 22
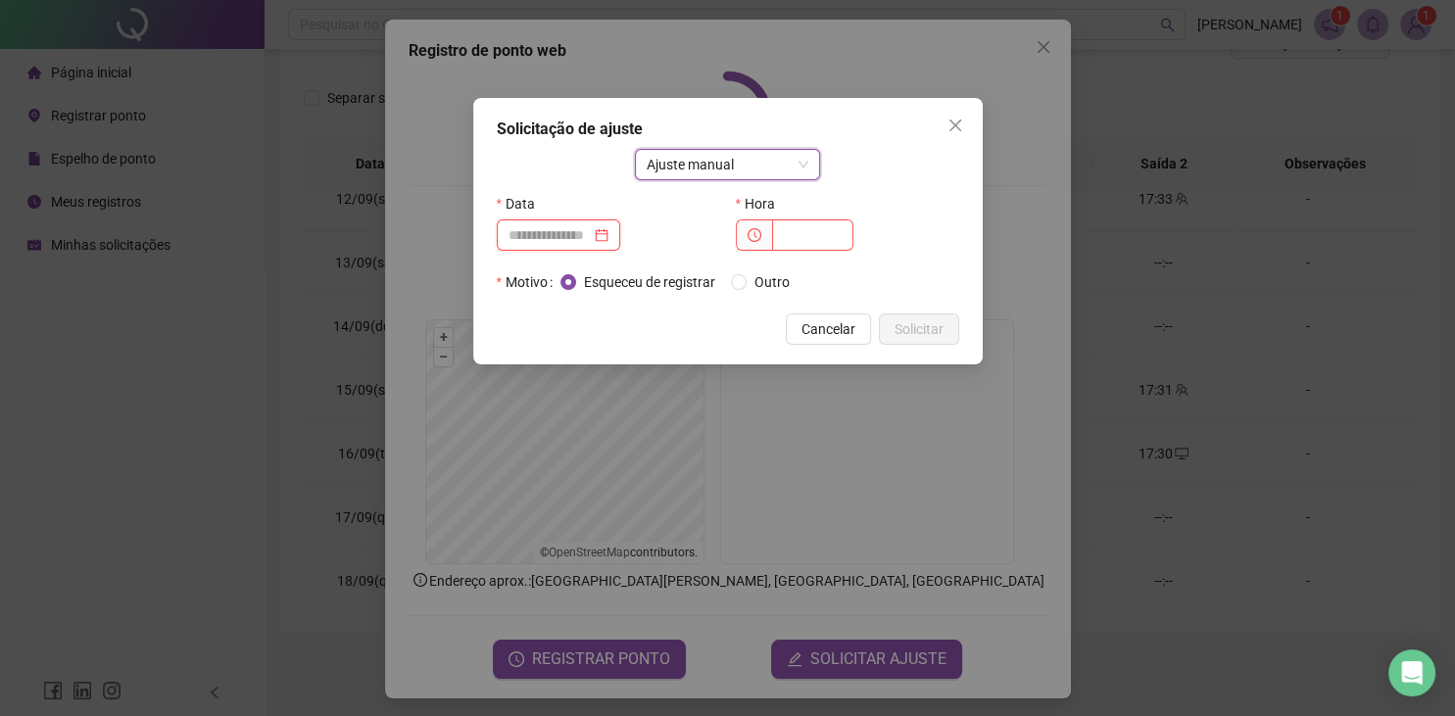
click at [571, 232] on input at bounding box center [549, 235] width 82 height 22
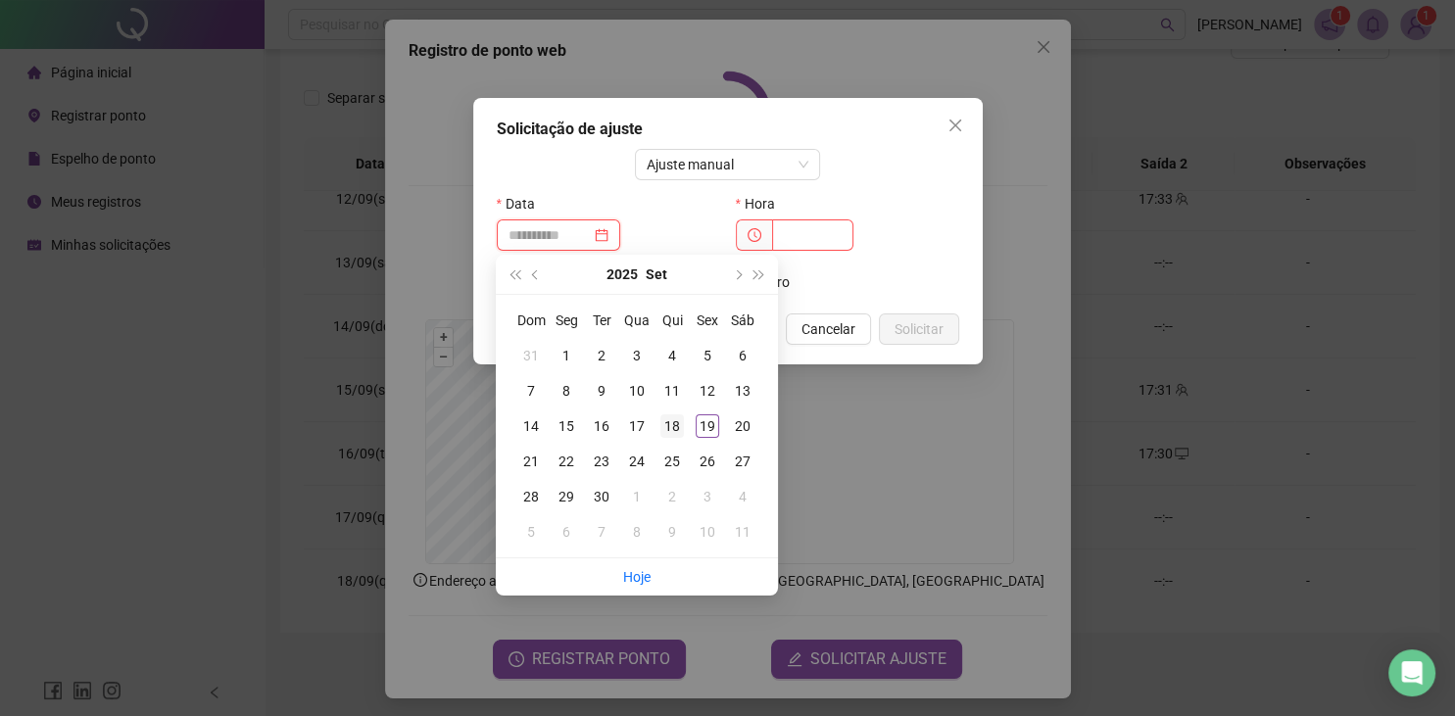
type input "**********"
click at [678, 429] on div "18" at bounding box center [672, 426] width 24 height 24
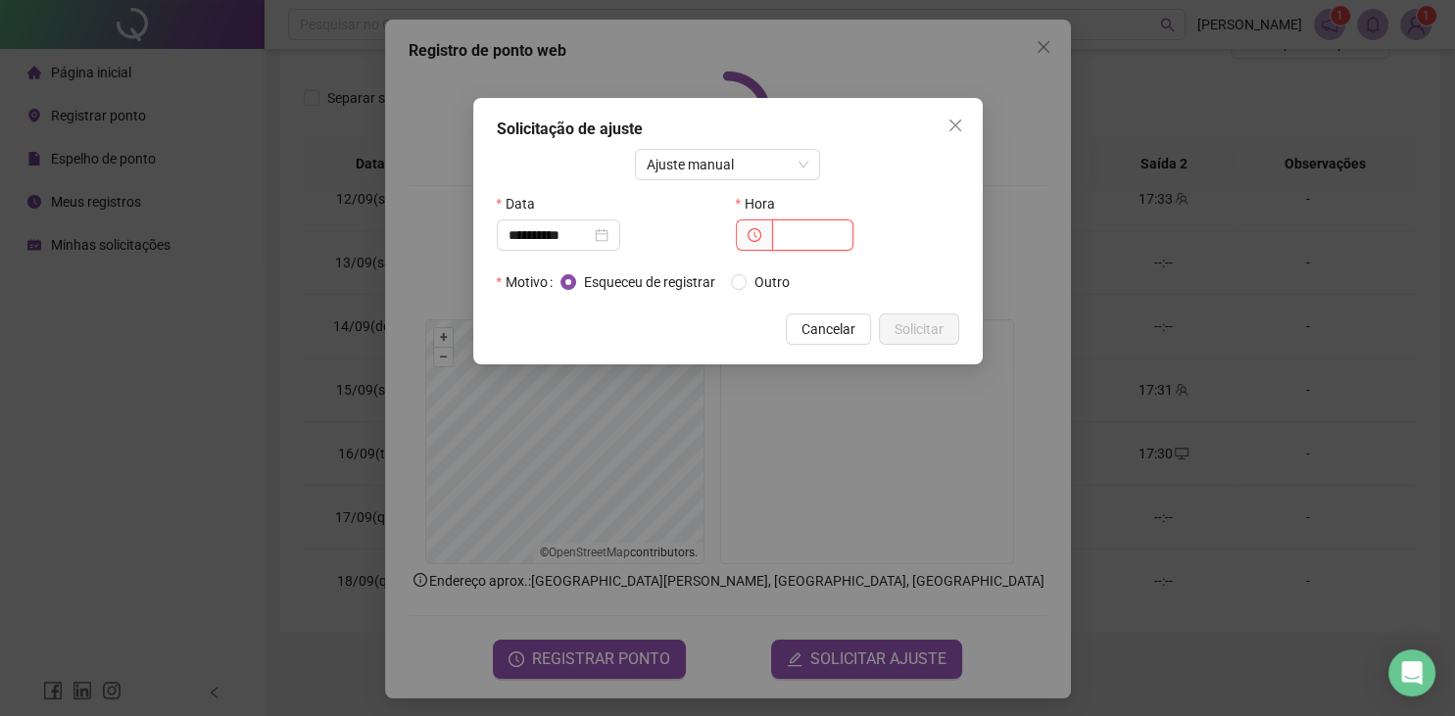
click at [799, 230] on input "text" at bounding box center [812, 234] width 81 height 31
type input "*****"
click at [940, 328] on span "Solicitar" at bounding box center [918, 329] width 49 height 22
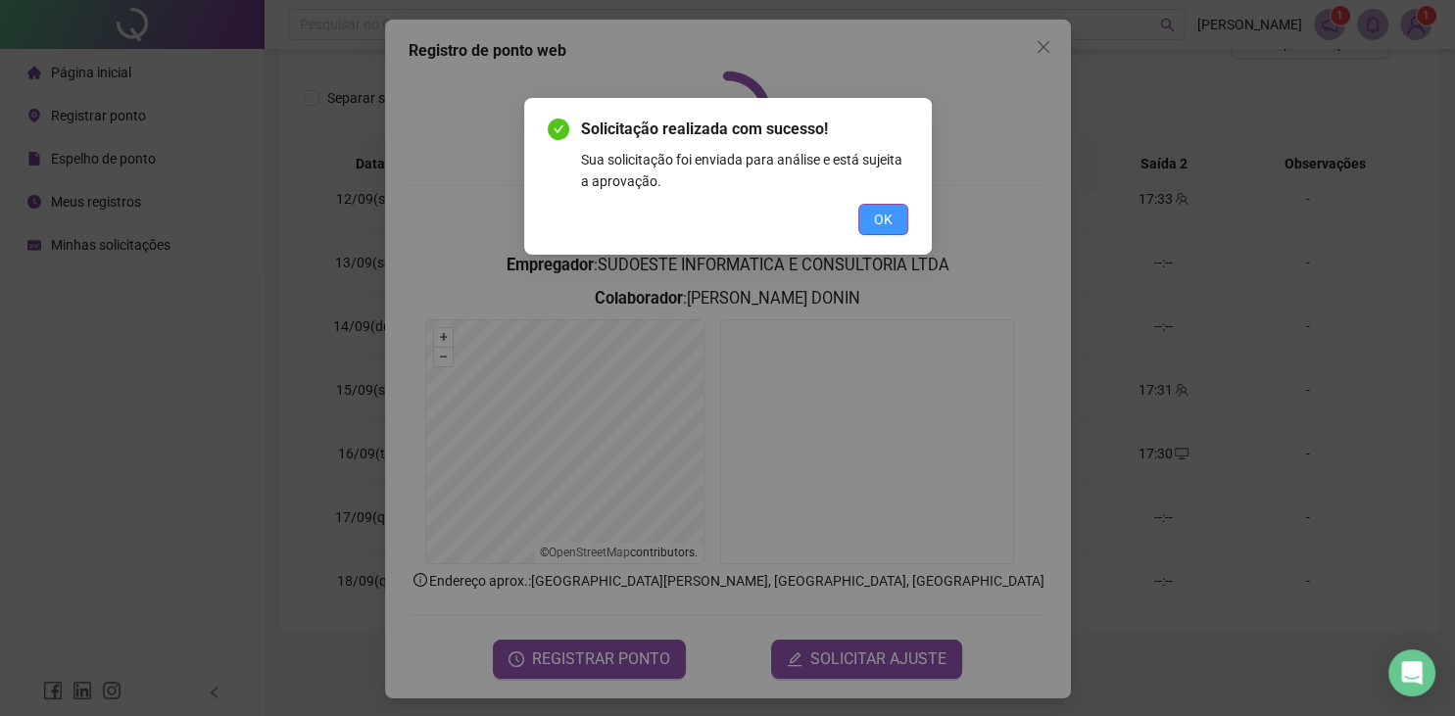
click at [889, 230] on button "OK" at bounding box center [883, 219] width 50 height 31
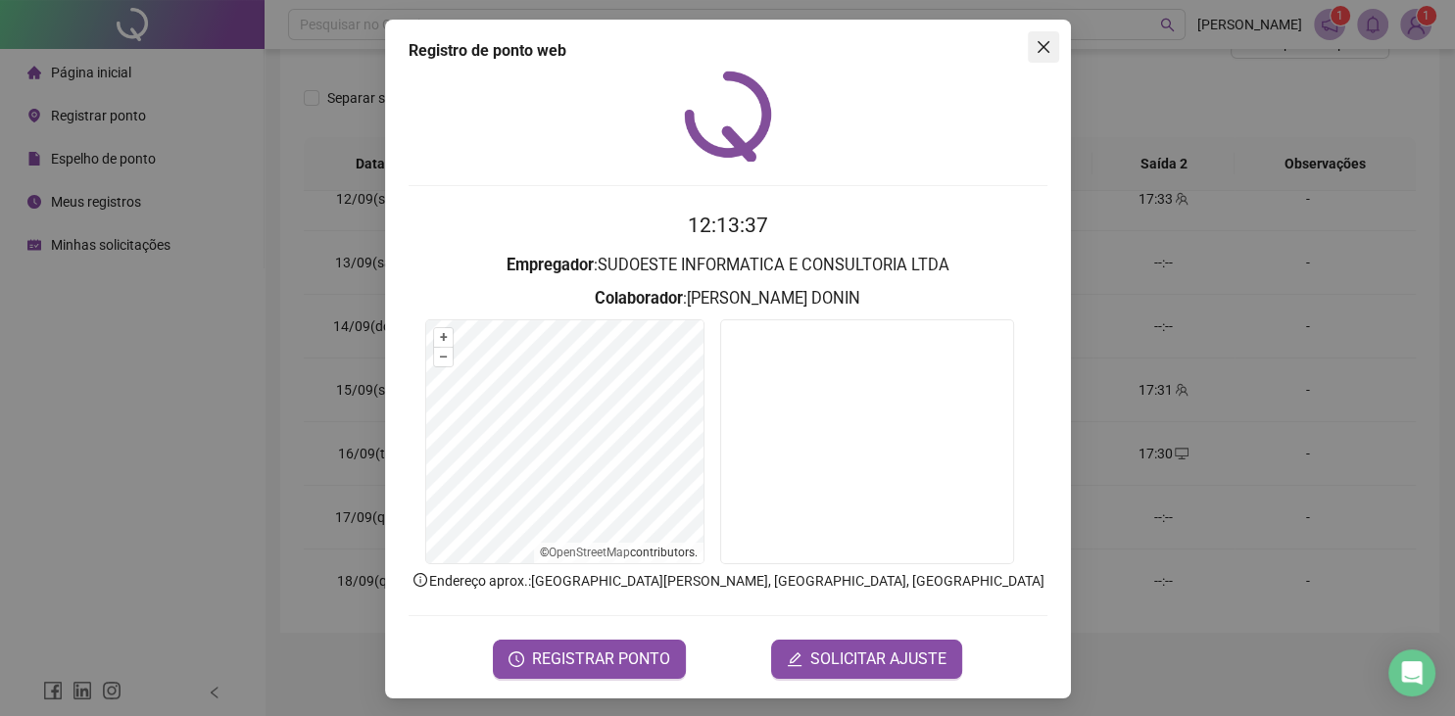
click at [1042, 45] on icon "close" at bounding box center [1042, 47] width 12 height 12
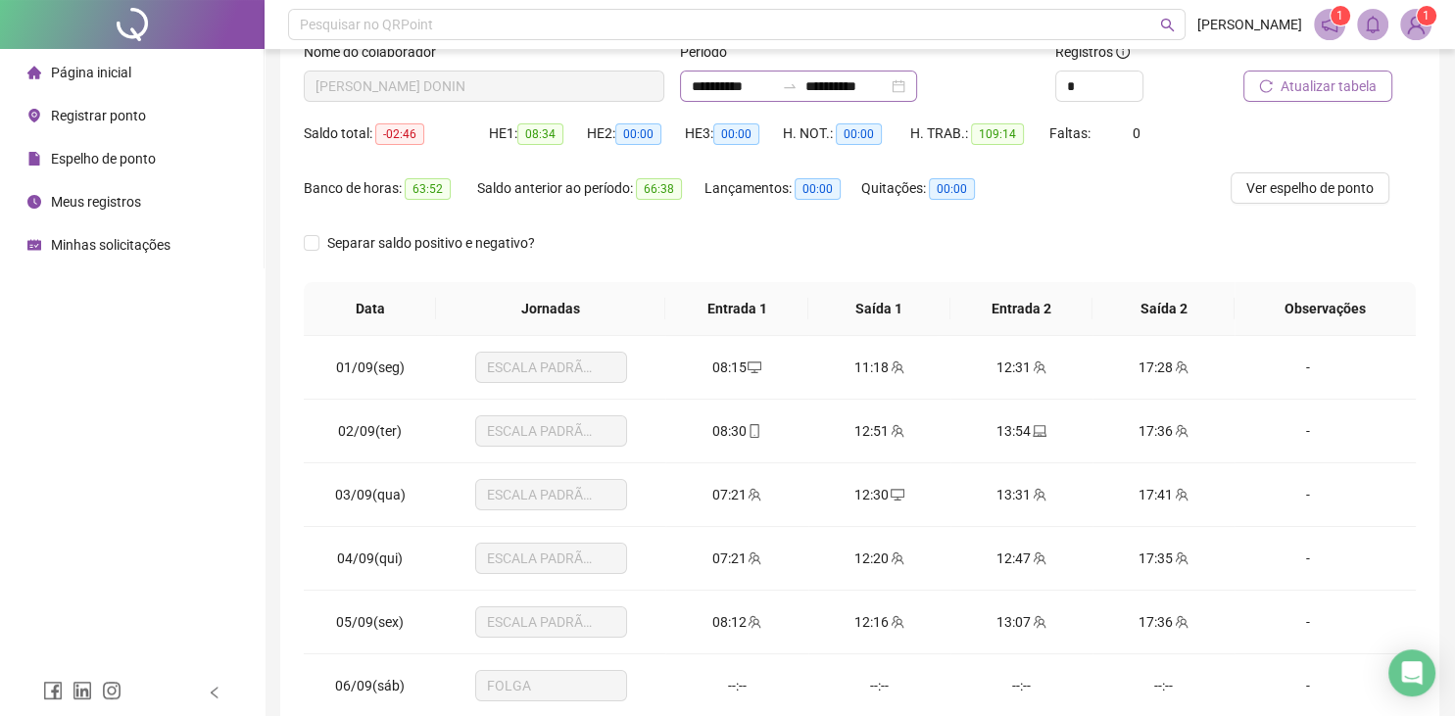
scroll to position [77, 0]
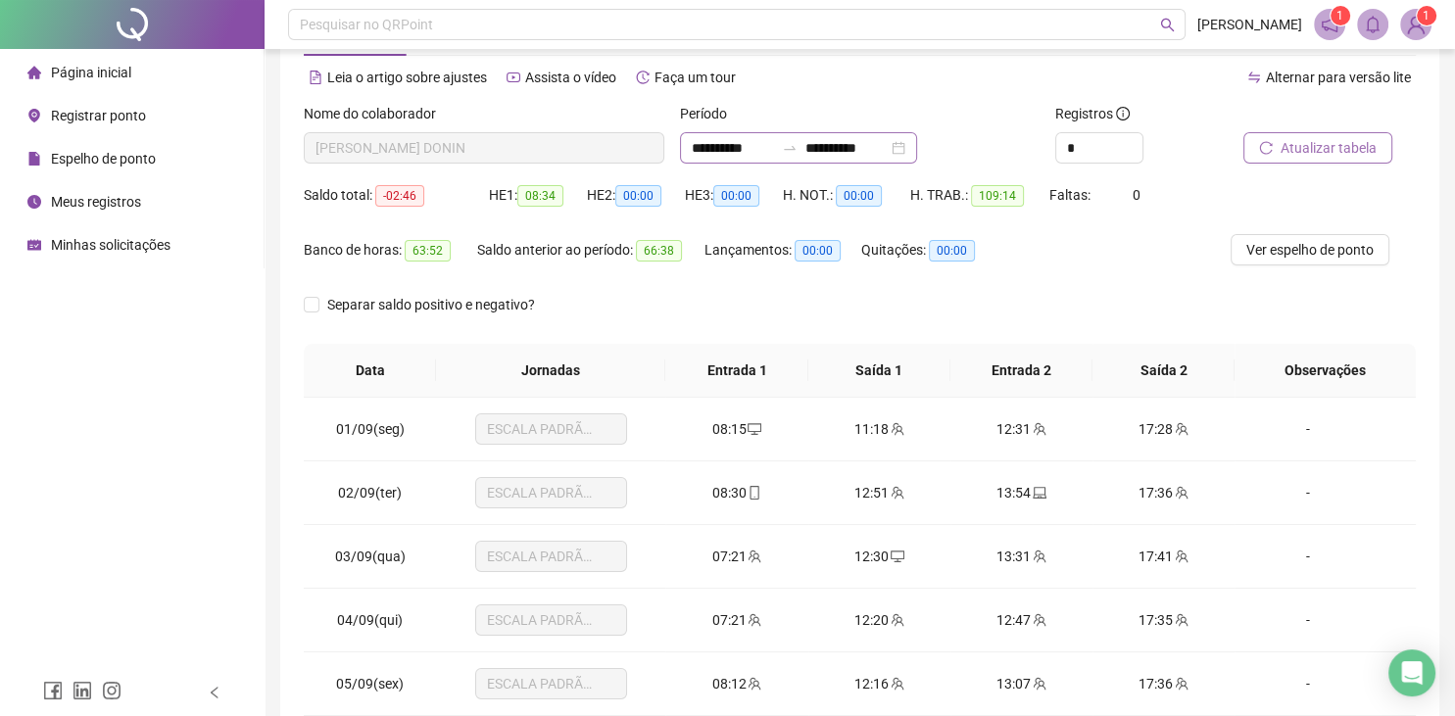
click at [917, 155] on div "**********" at bounding box center [798, 147] width 237 height 31
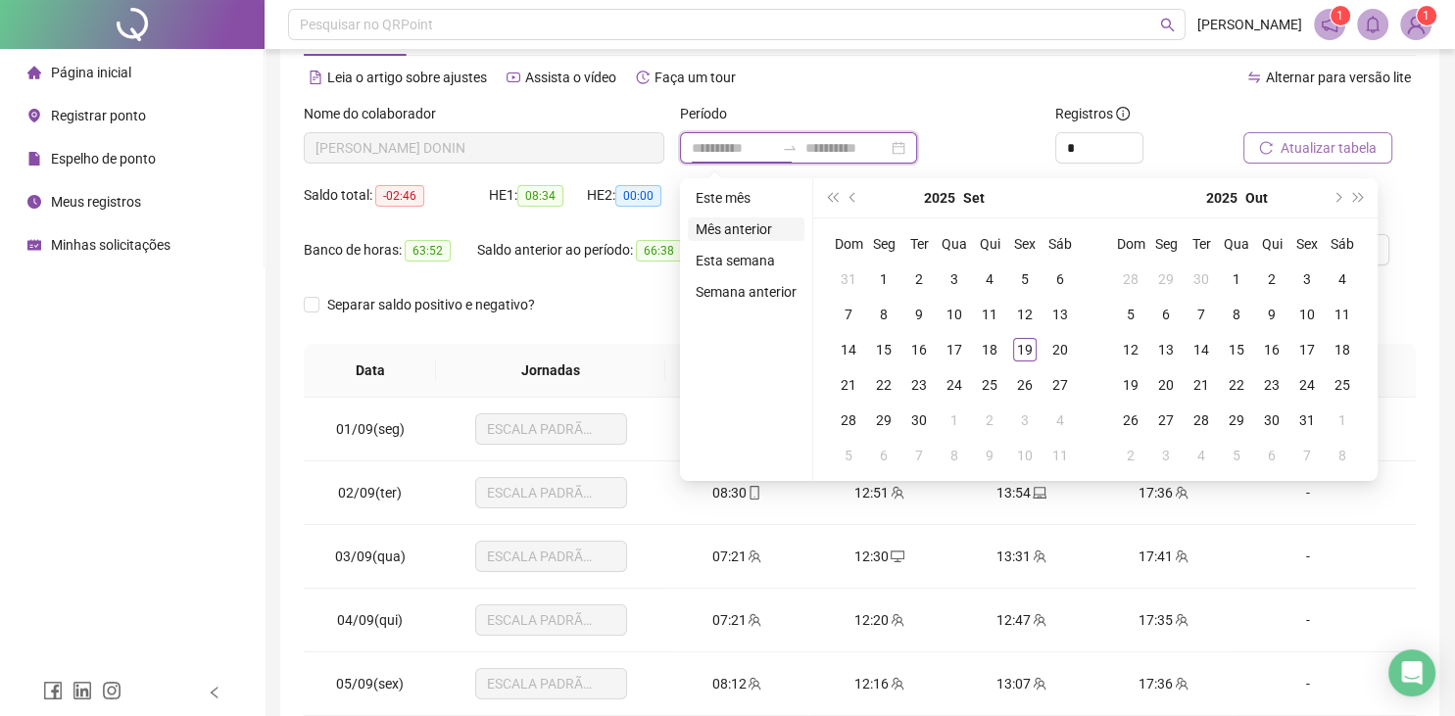
type input "**********"
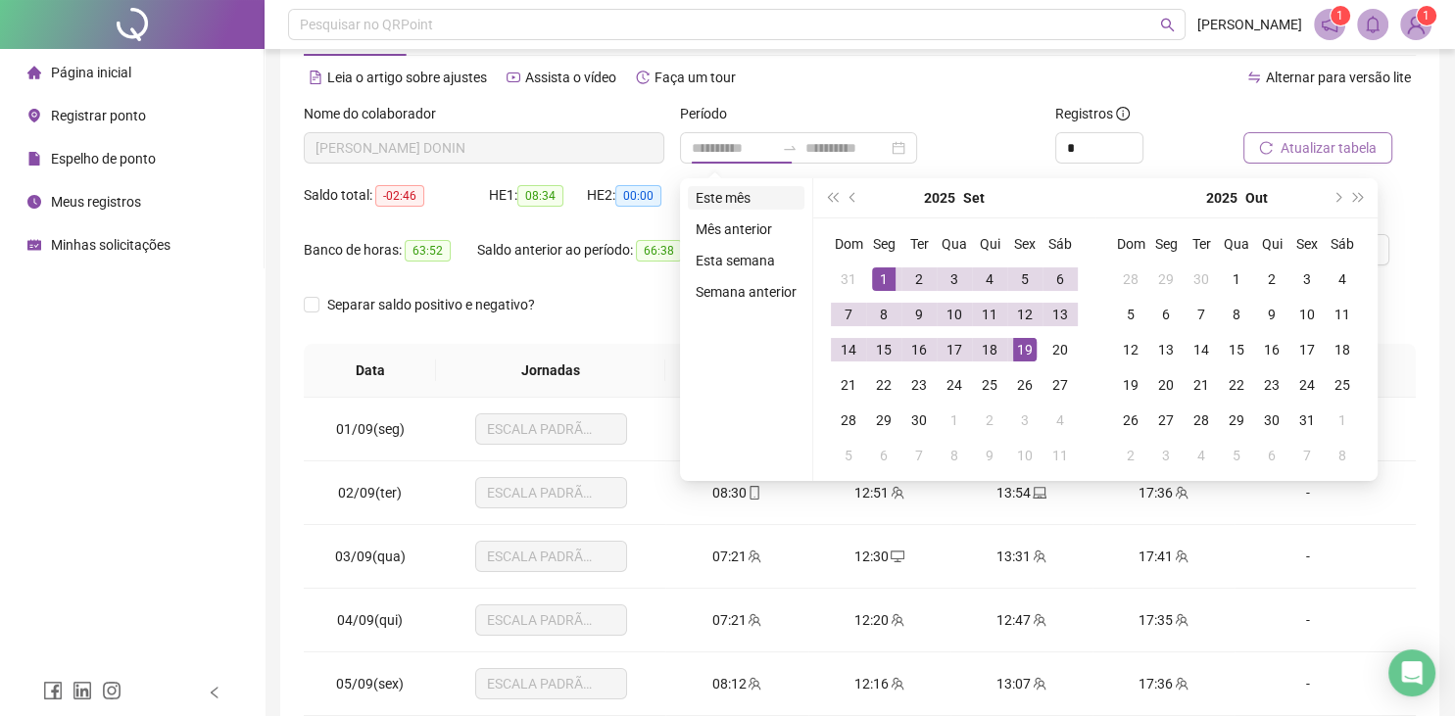
click at [732, 197] on li "Este mês" at bounding box center [746, 198] width 117 height 24
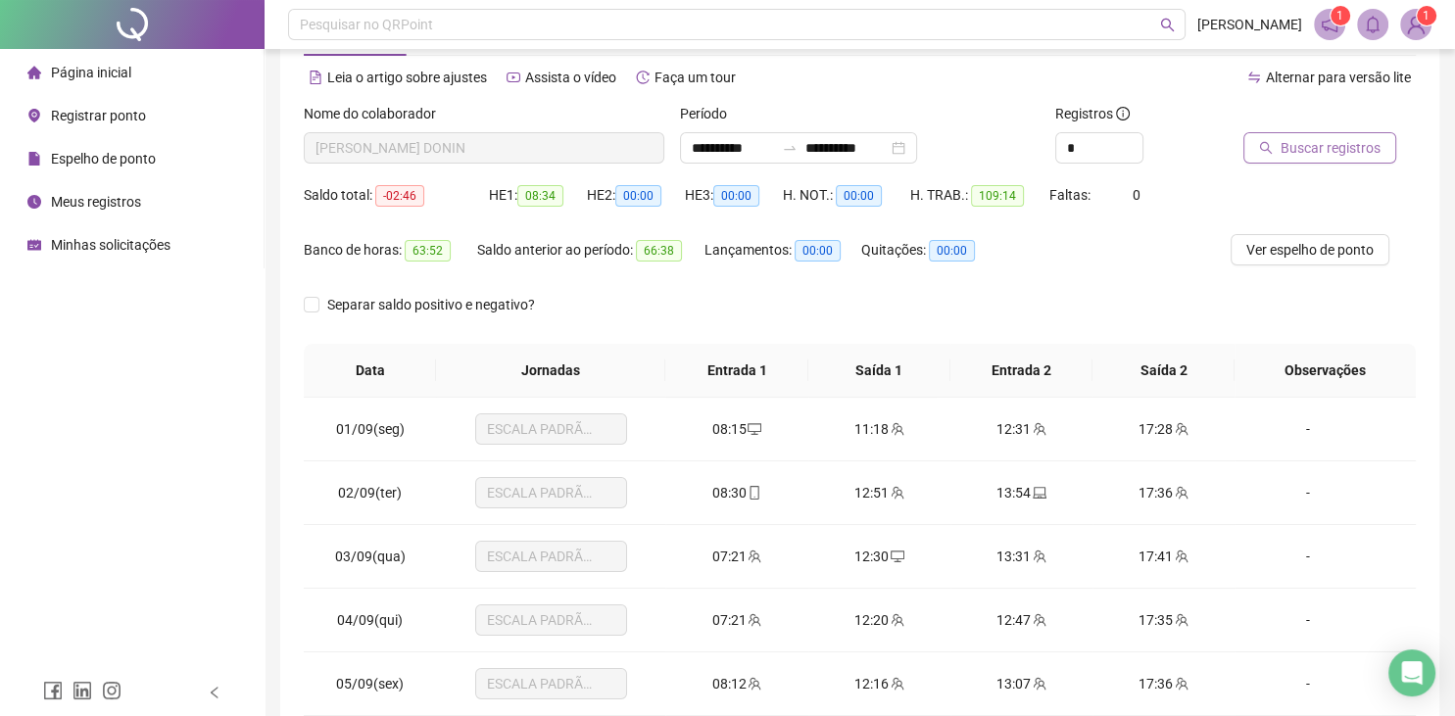
click at [1335, 154] on span "Buscar registros" at bounding box center [1330, 148] width 100 height 22
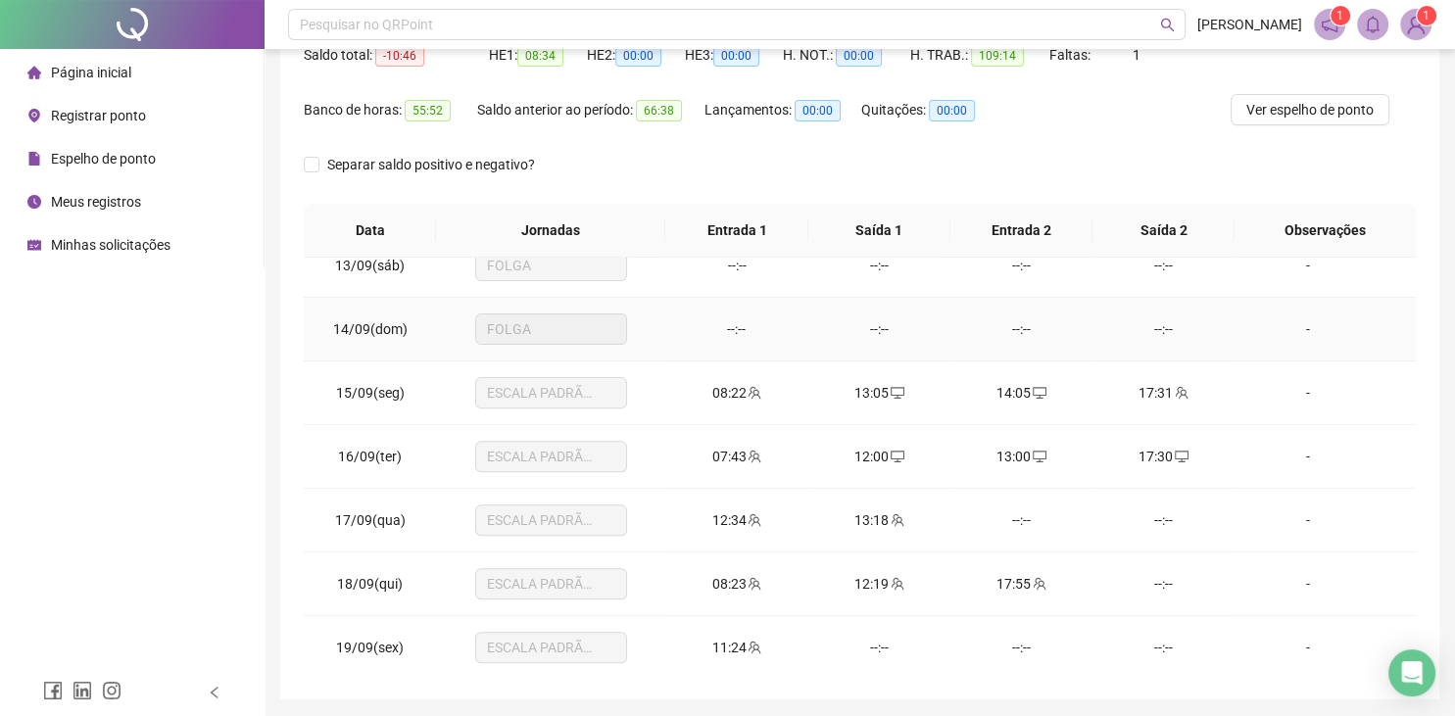
scroll to position [284, 0]
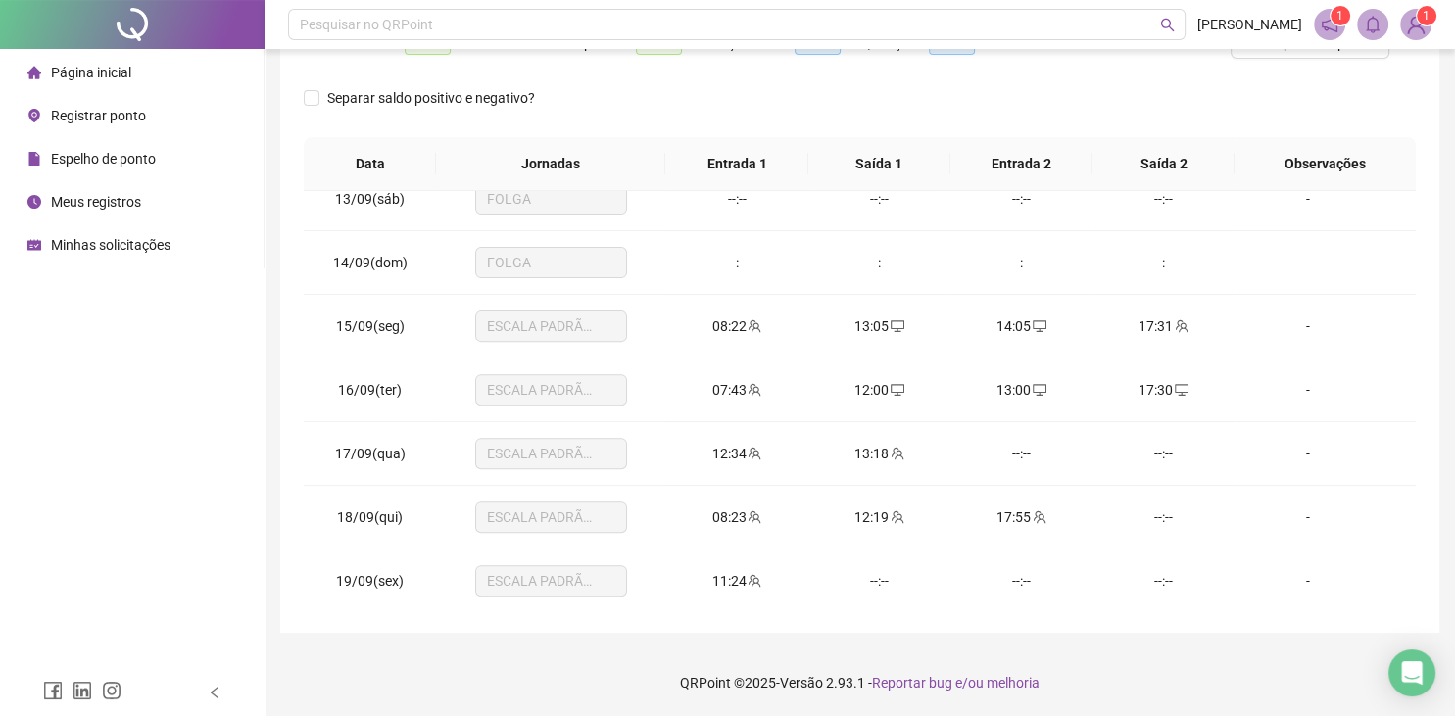
click at [117, 112] on span "Registrar ponto" at bounding box center [98, 116] width 95 height 16
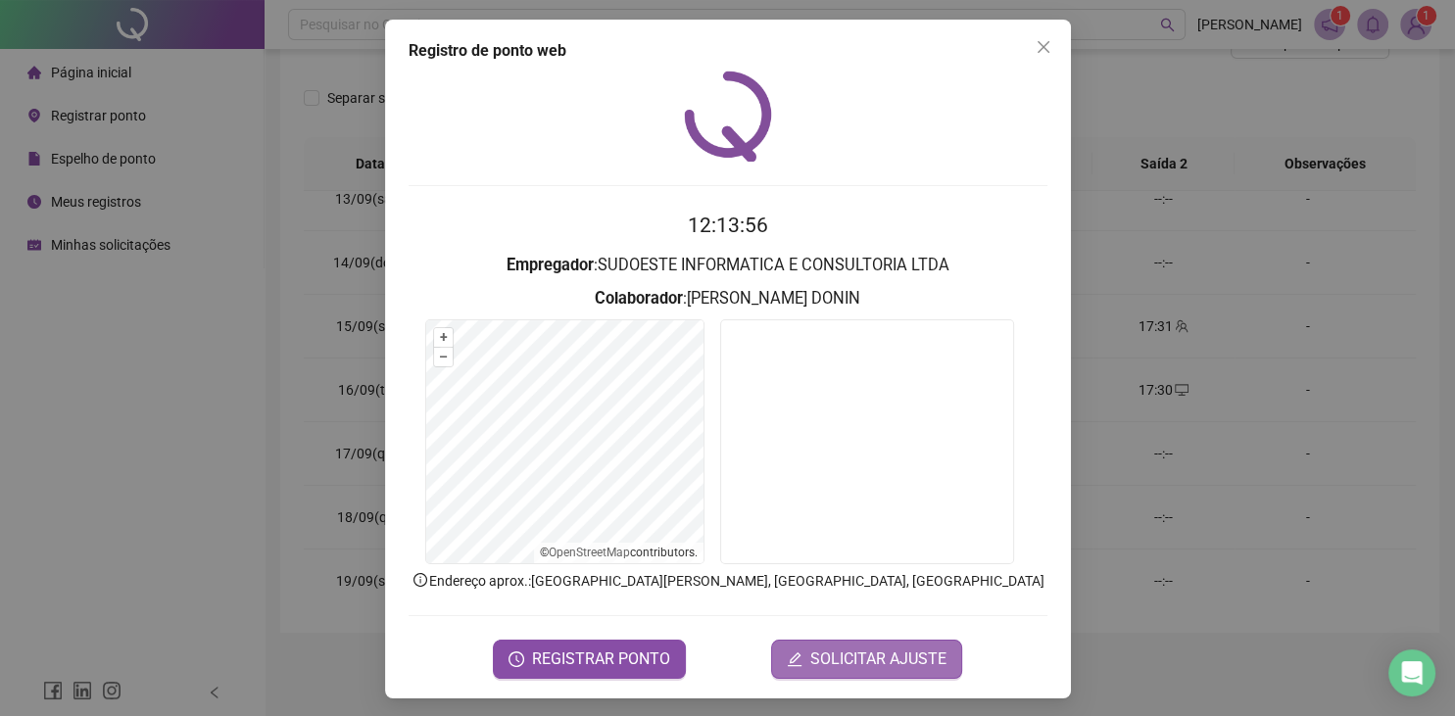
click at [904, 660] on span "SOLICITAR AJUSTE" at bounding box center [878, 659] width 136 height 24
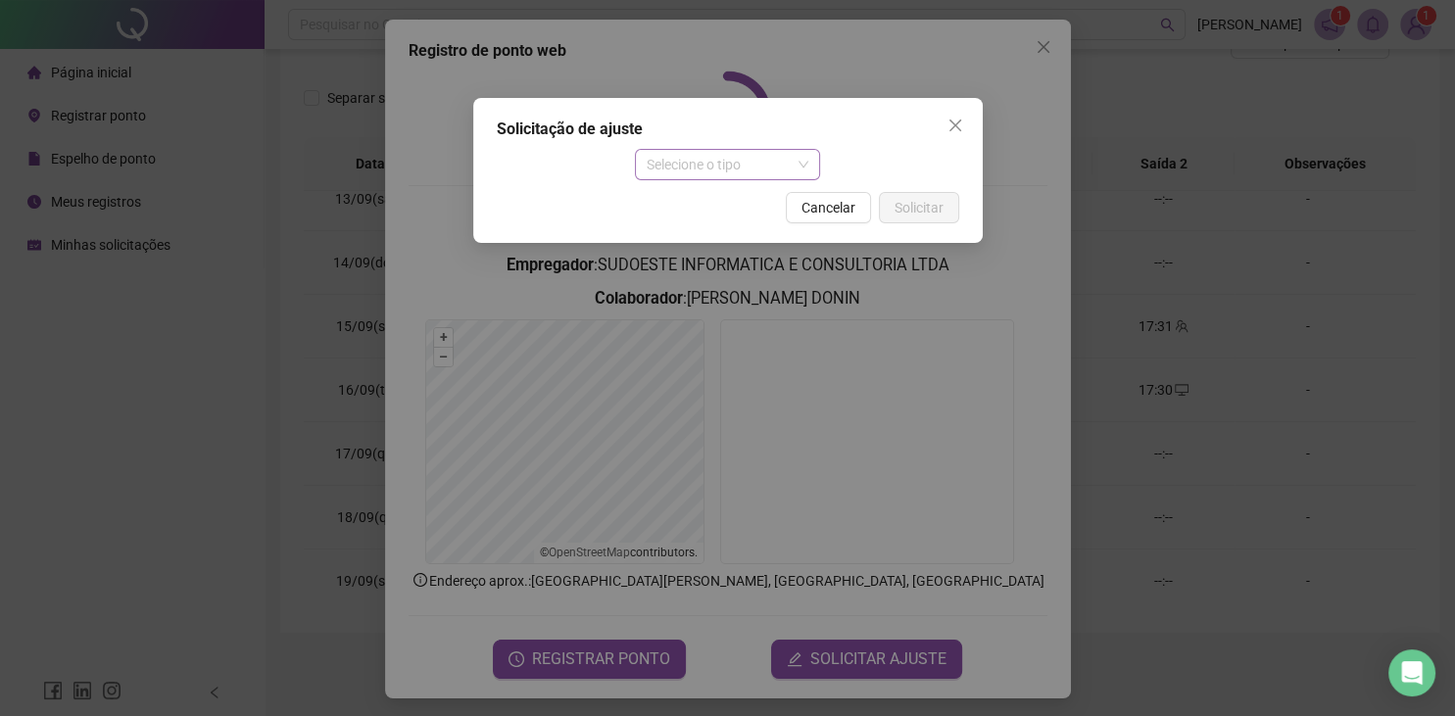
click at [690, 170] on span "Selecione o tipo" at bounding box center [727, 164] width 162 height 29
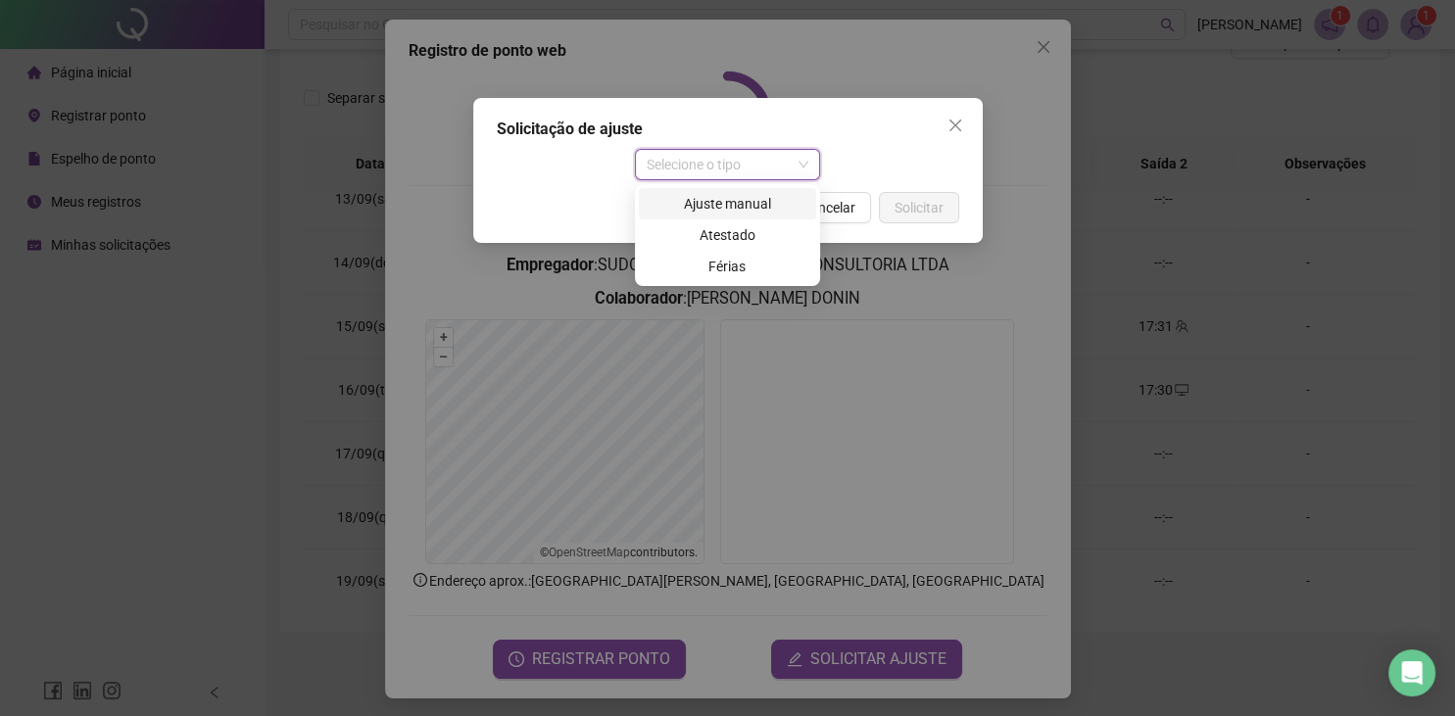
click at [723, 209] on div "Ajuste manual" at bounding box center [727, 204] width 154 height 22
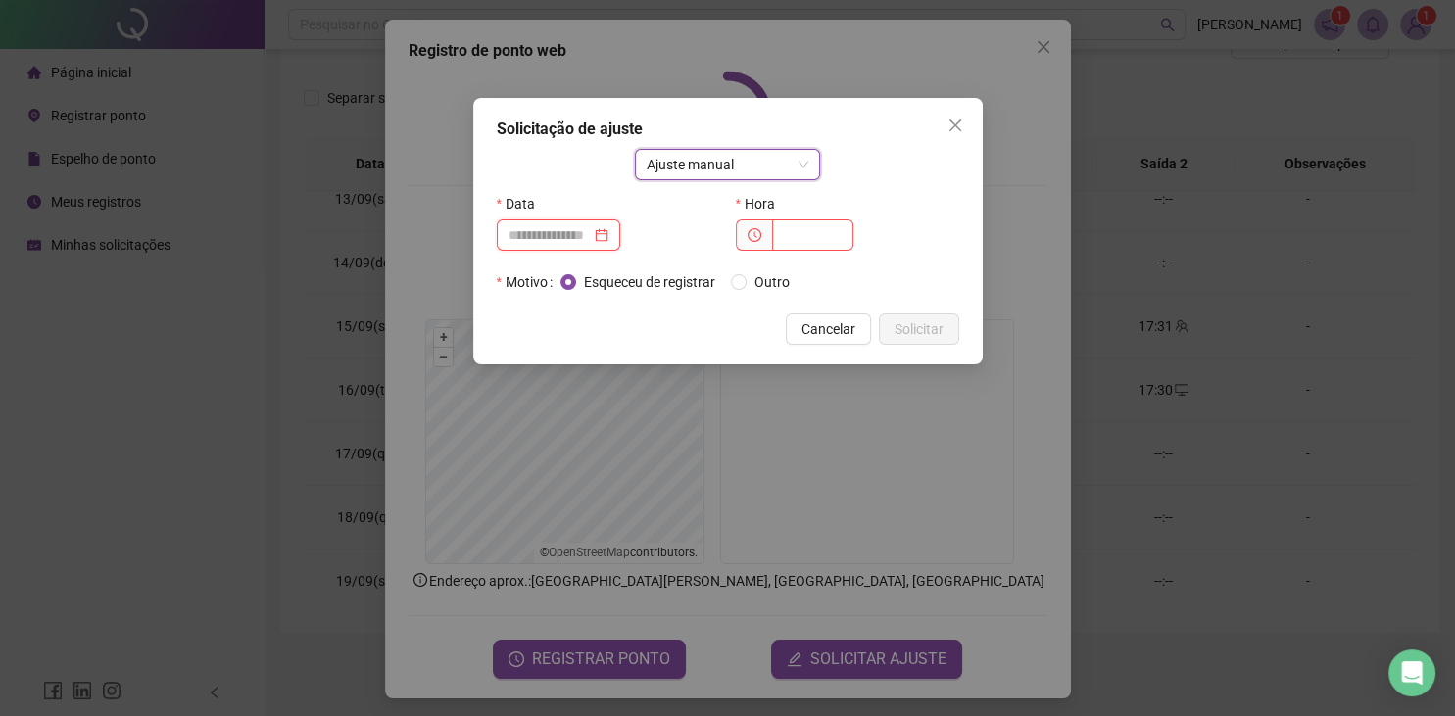
click at [583, 233] on input at bounding box center [549, 235] width 82 height 22
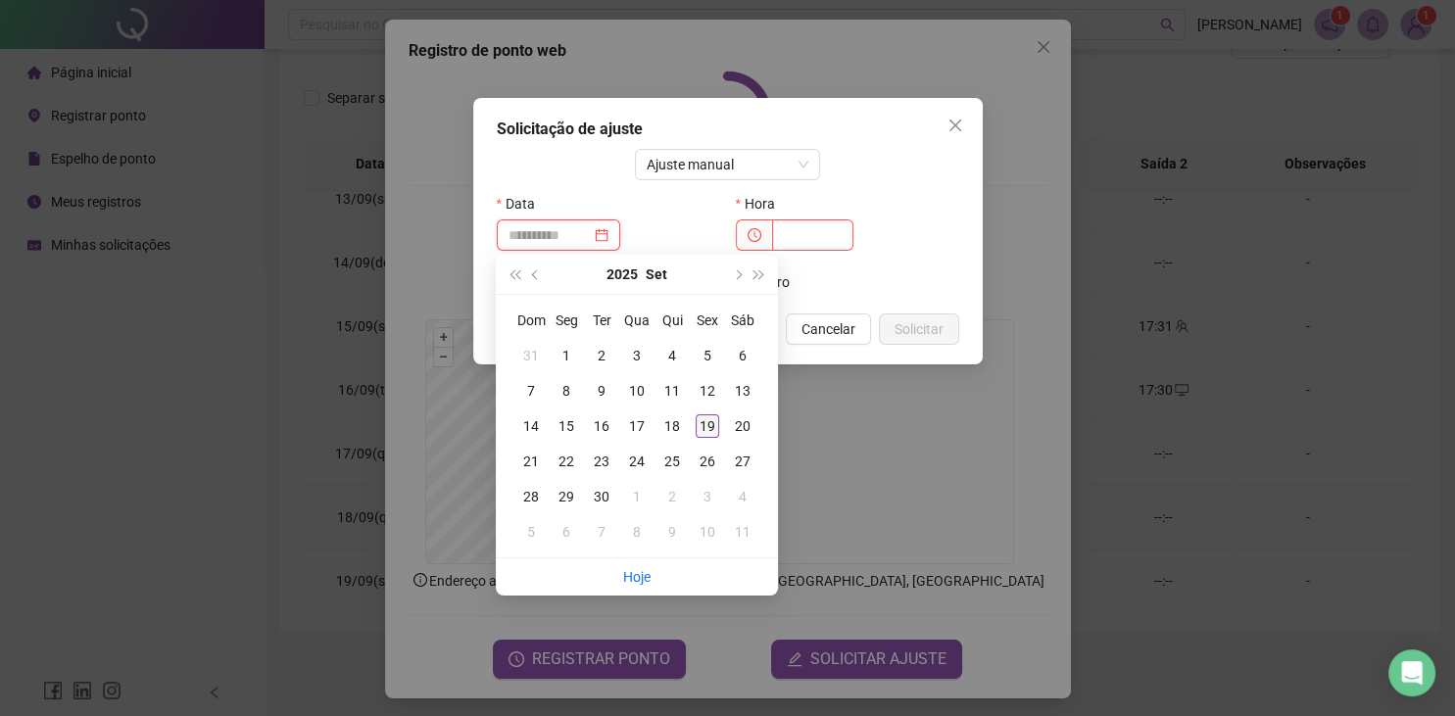
type input "**********"
click at [708, 431] on div "19" at bounding box center [707, 426] width 24 height 24
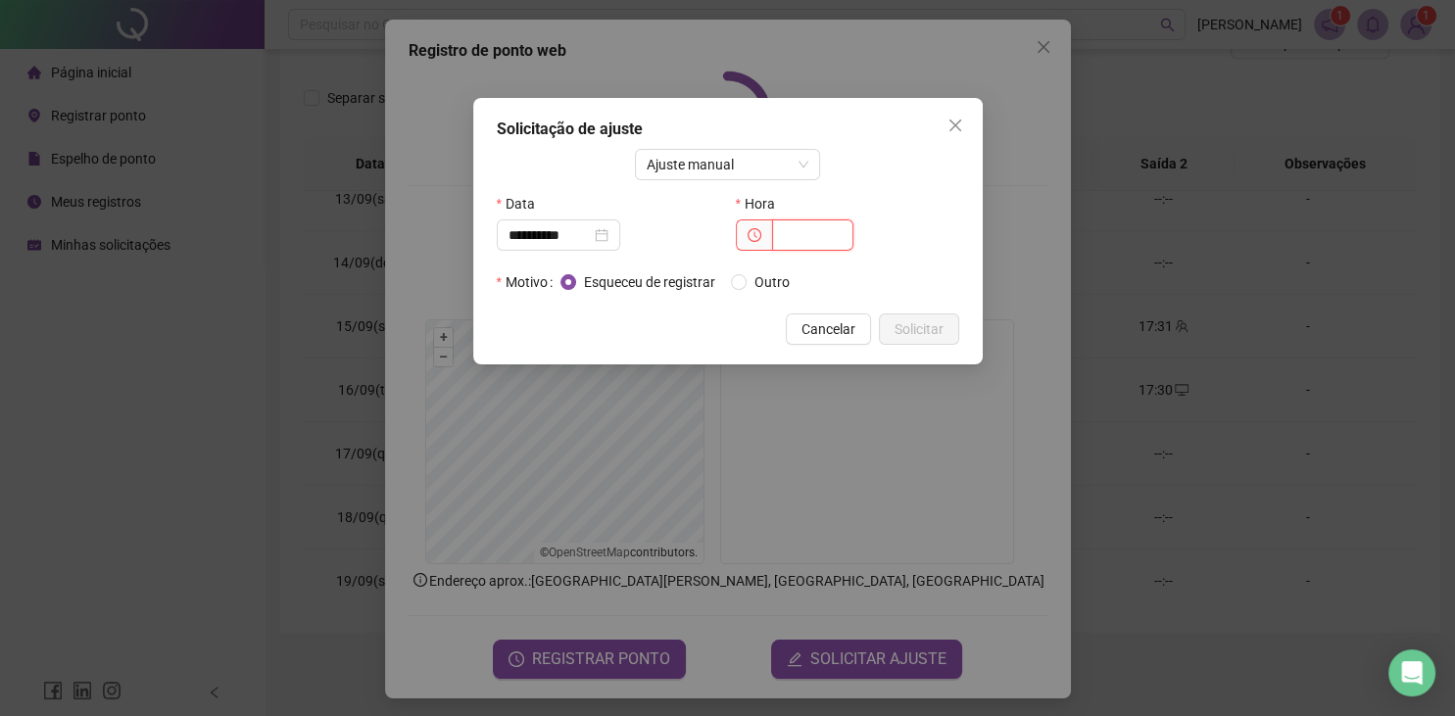
click at [801, 235] on input "text" at bounding box center [812, 234] width 81 height 31
type input "*****"
click at [927, 320] on span "Solicitar" at bounding box center [918, 329] width 49 height 22
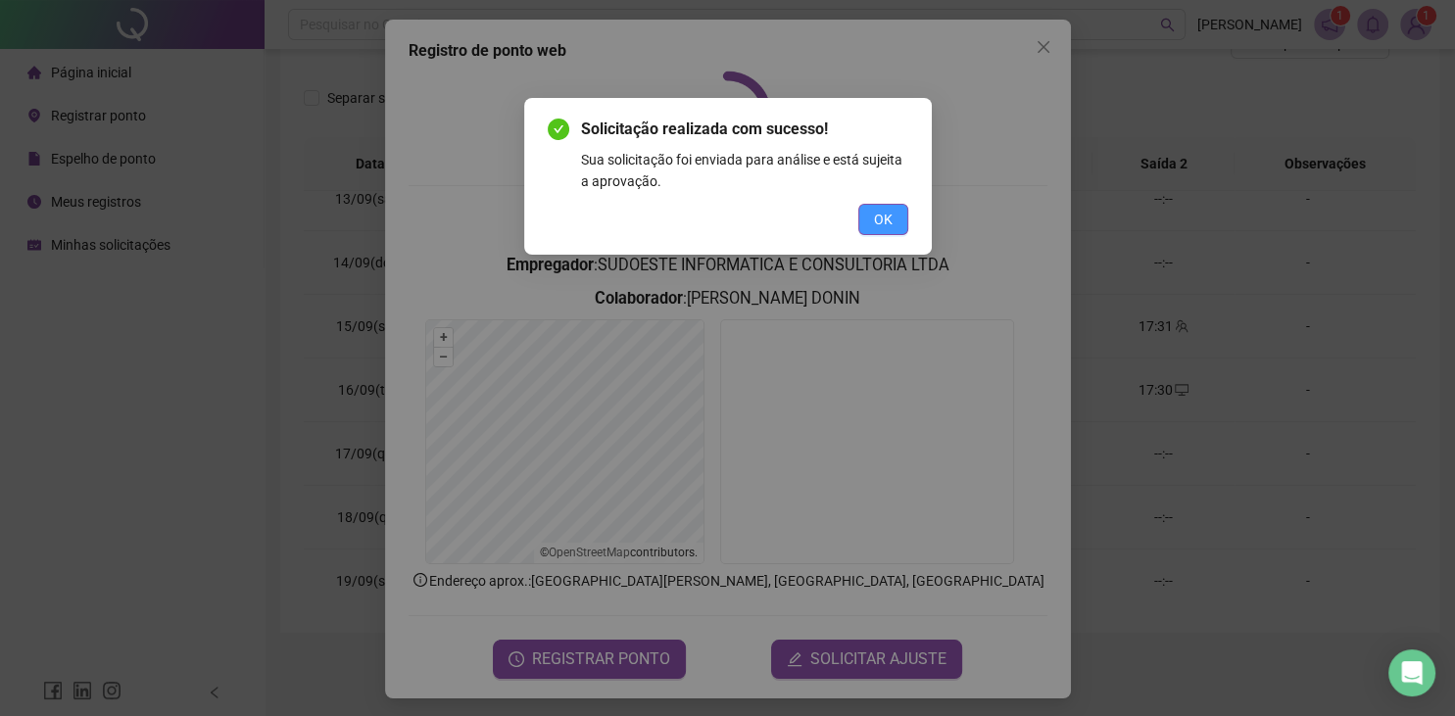
click at [893, 221] on button "OK" at bounding box center [883, 219] width 50 height 31
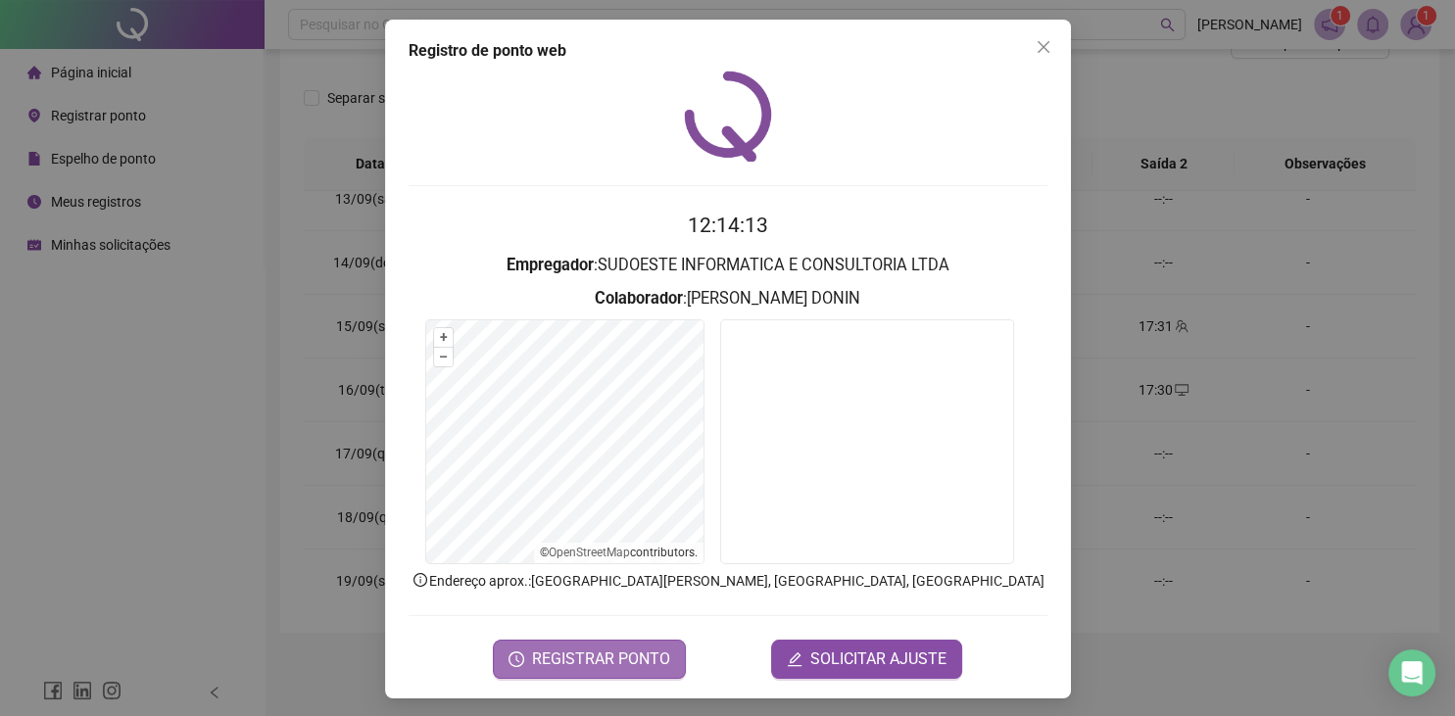
click at [598, 660] on span "REGISTRAR PONTO" at bounding box center [601, 659] width 138 height 24
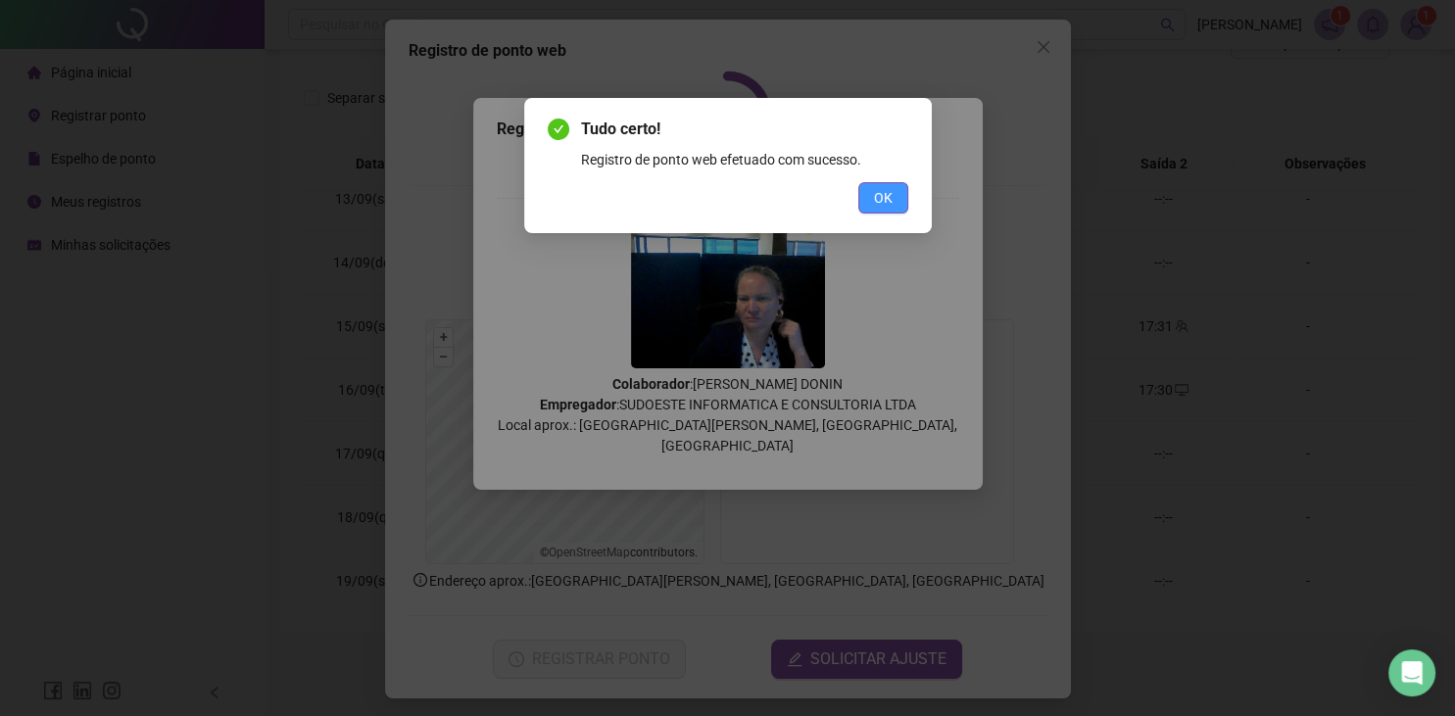
click at [891, 198] on span "OK" at bounding box center [883, 198] width 19 height 22
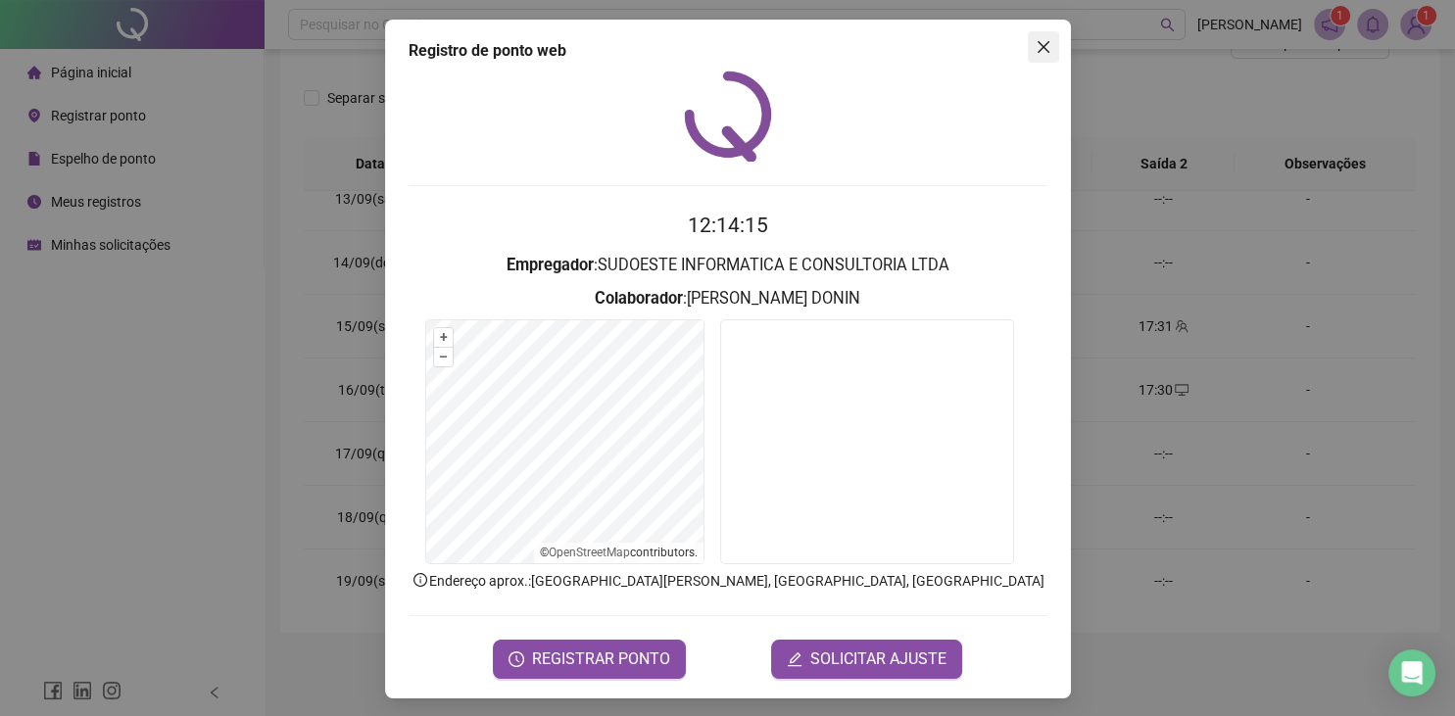
click at [1037, 41] on icon "close" at bounding box center [1043, 47] width 16 height 16
